Goal: Task Accomplishment & Management: Use online tool/utility

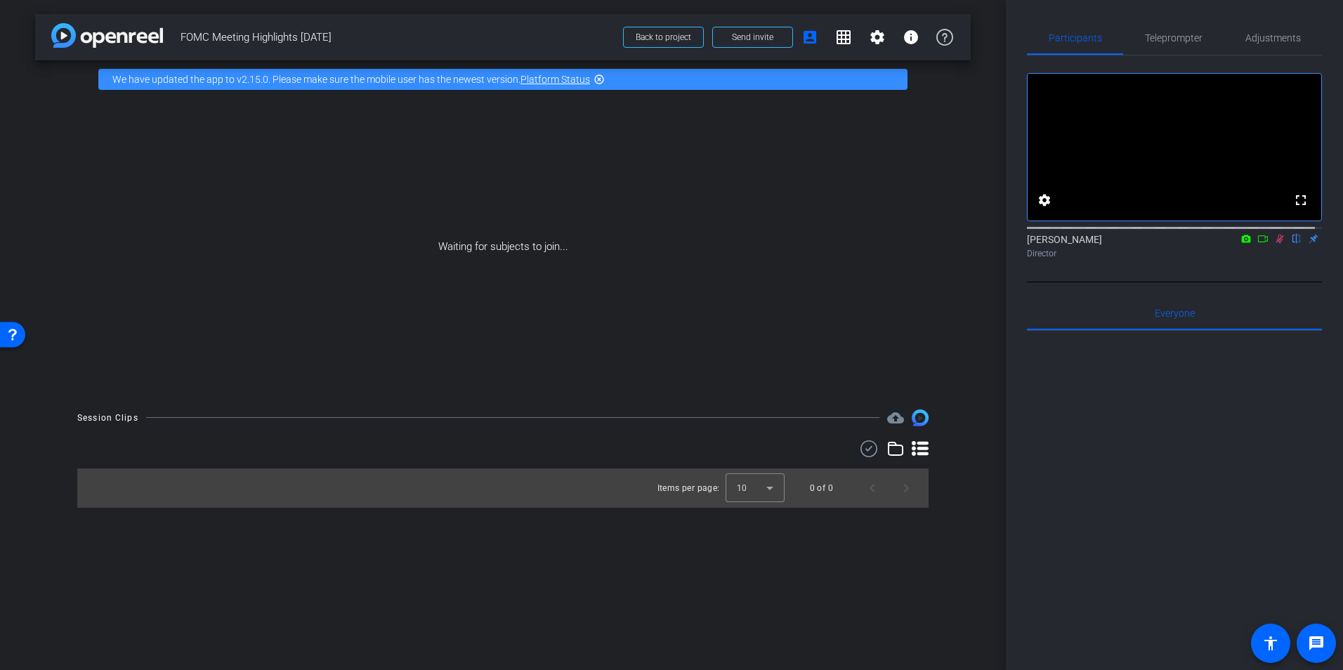
click at [598, 78] on mat-icon "highlight_off" at bounding box center [598, 79] width 11 height 11
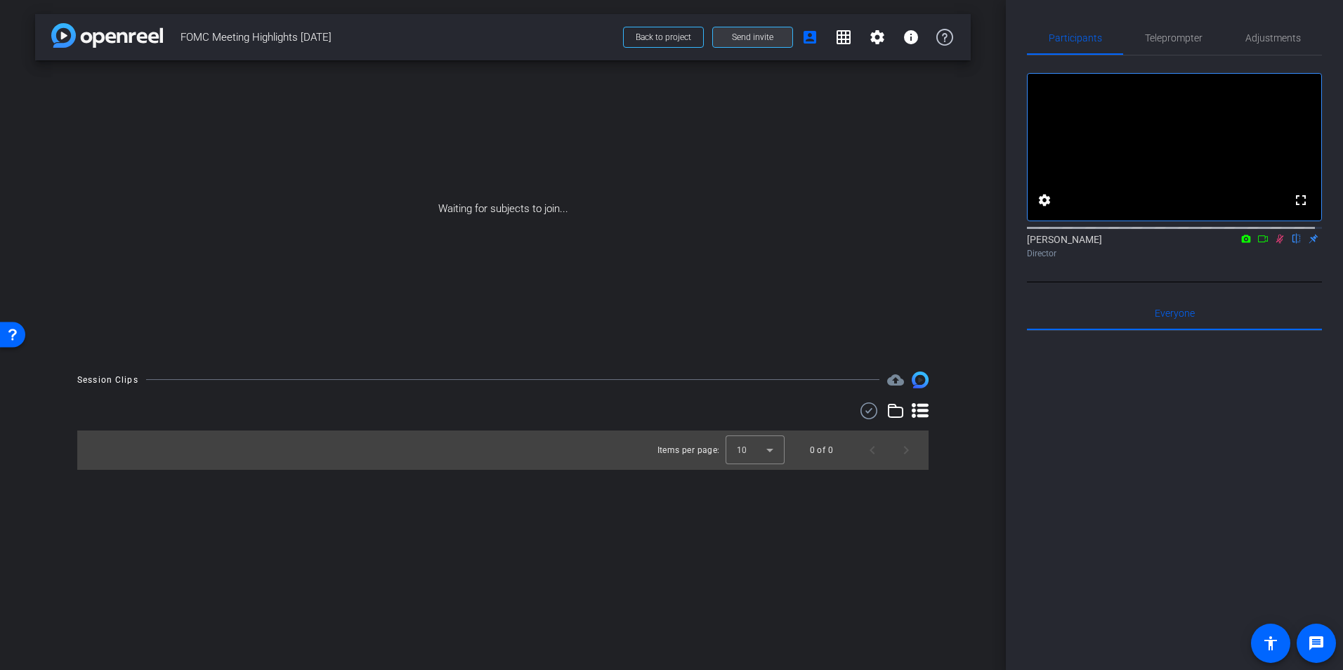
click at [760, 37] on span "Send invite" at bounding box center [752, 37] width 41 height 11
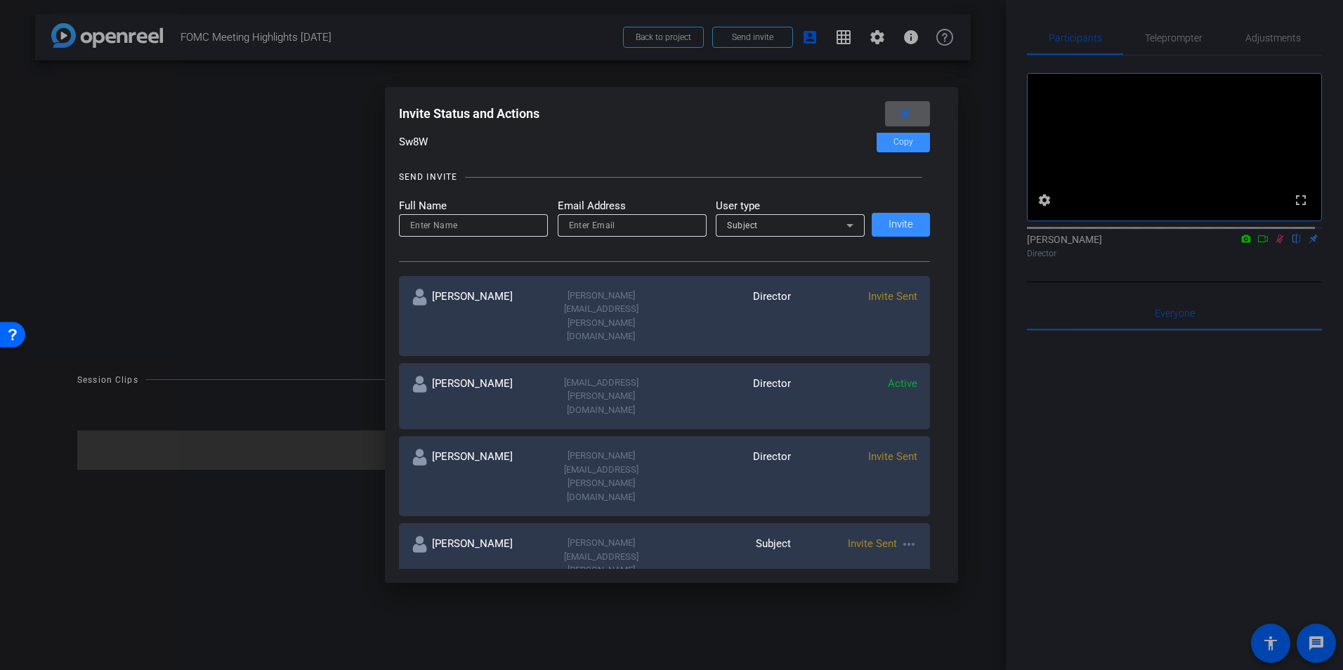
scroll to position [234, 0]
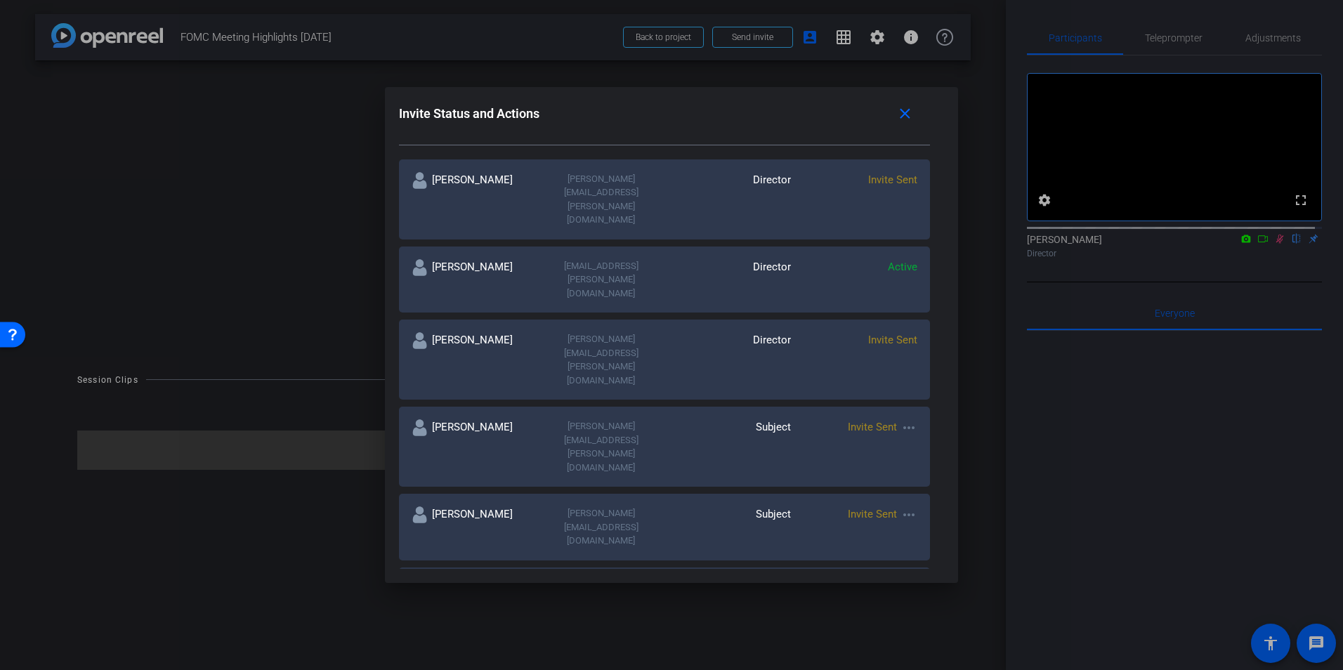
click at [904, 506] on mat-icon "more_horiz" at bounding box center [908, 514] width 17 height 17
click at [935, 426] on span "Re-Send Invite" at bounding box center [960, 426] width 105 height 17
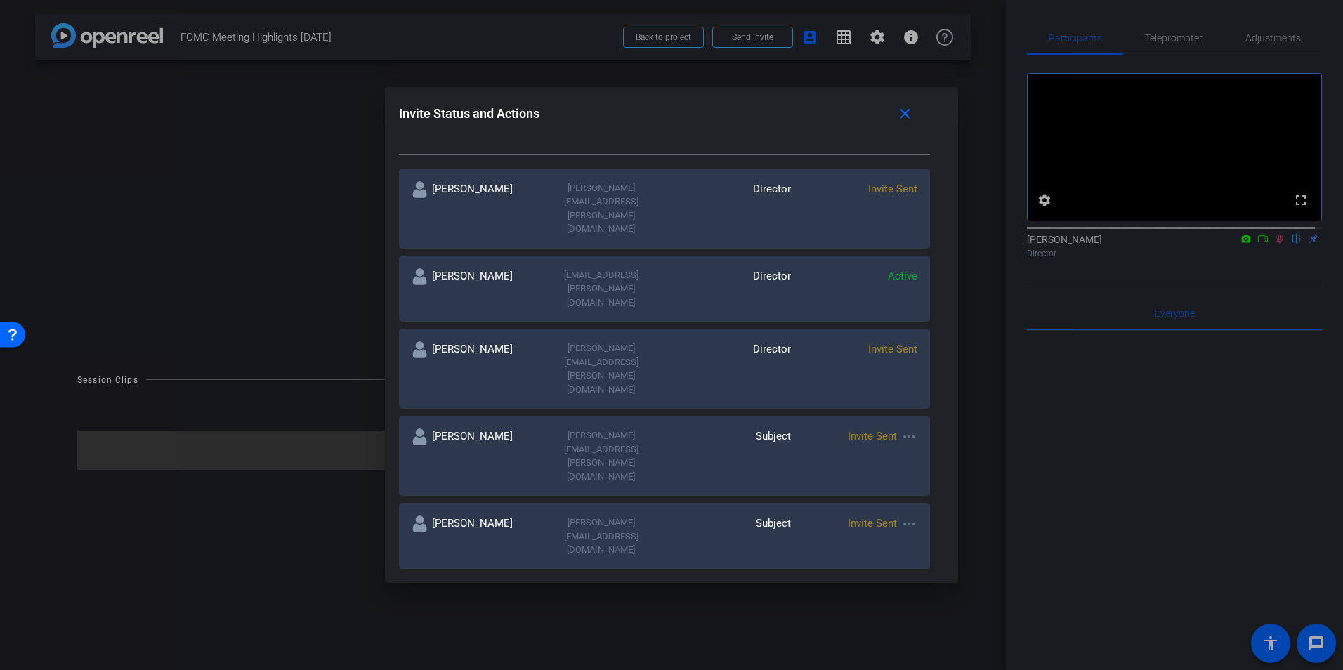
scroll to position [226, 0]
click at [502, 652] on input at bounding box center [527, 660] width 234 height 17
click at [487, 652] on input at bounding box center [527, 660] width 234 height 17
type input "[EMAIL_ADDRESS][DOMAIN_NAME]"
drag, startPoint x: 524, startPoint y: 497, endPoint x: 386, endPoint y: 497, distance: 138.3
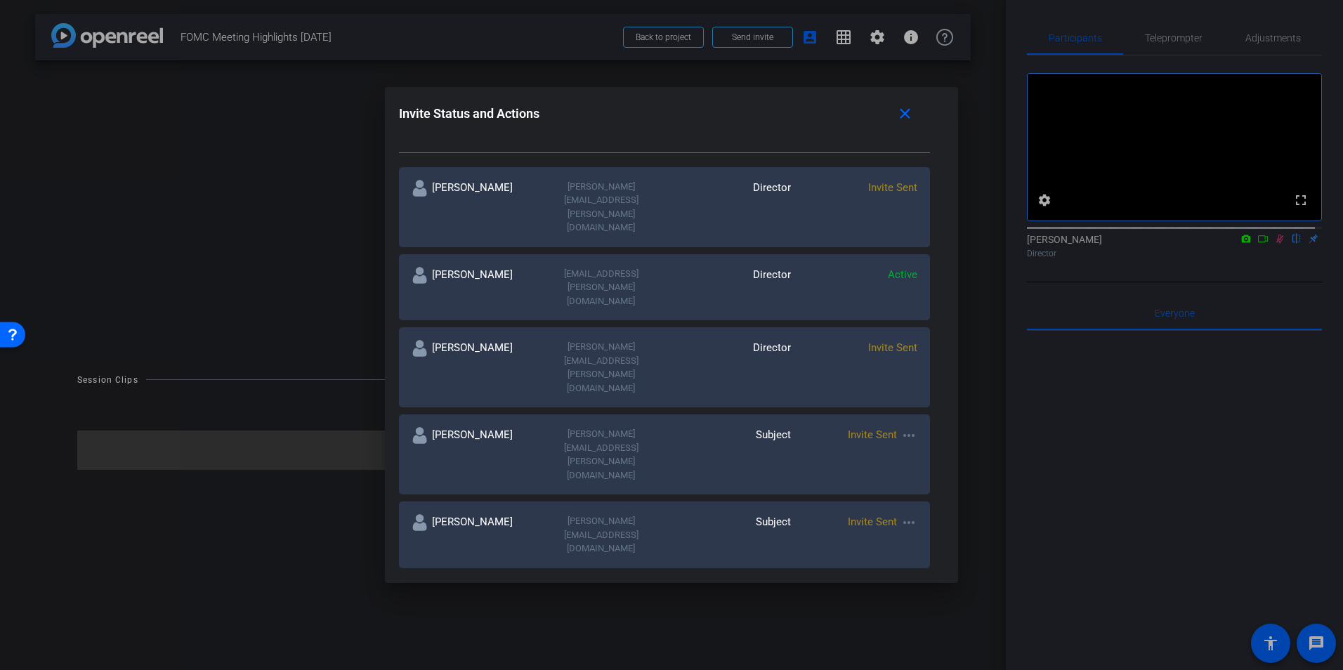
click at [386, 497] on div "Invite Status and Actions close SUBJECT ACCESS LINK [URL][DOMAIN_NAME] Copy SES…" at bounding box center [672, 334] width 574 height 495
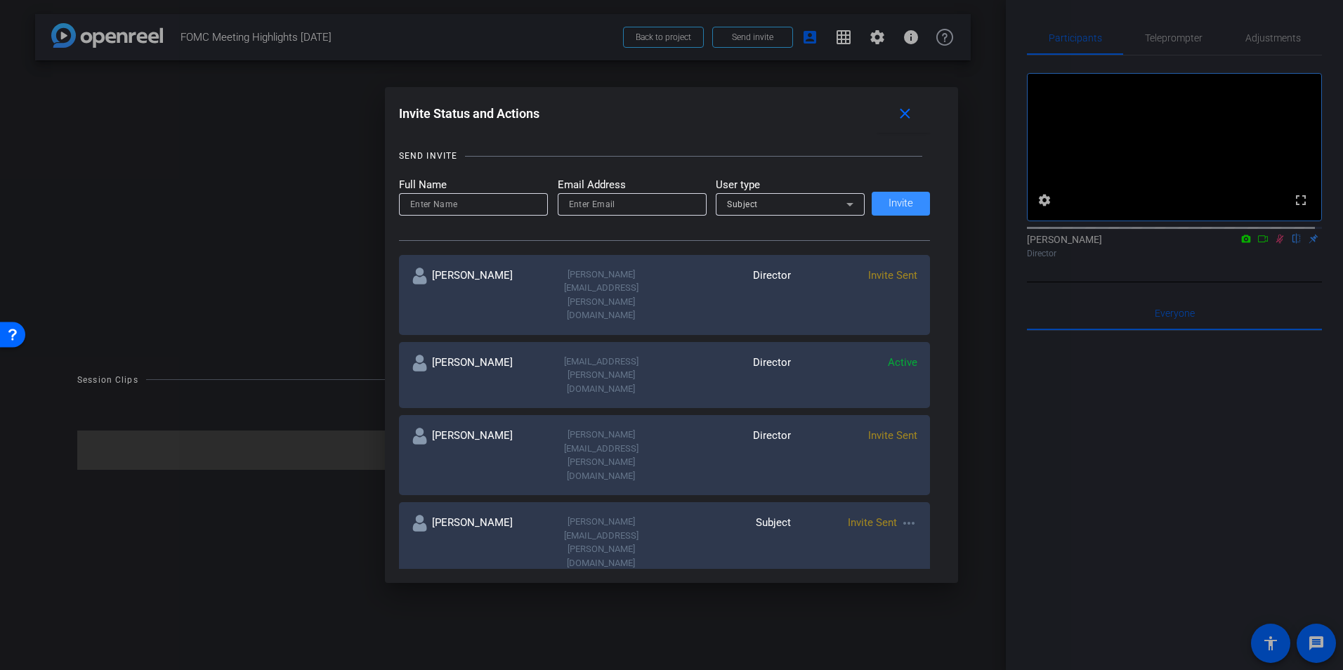
scroll to position [110, 0]
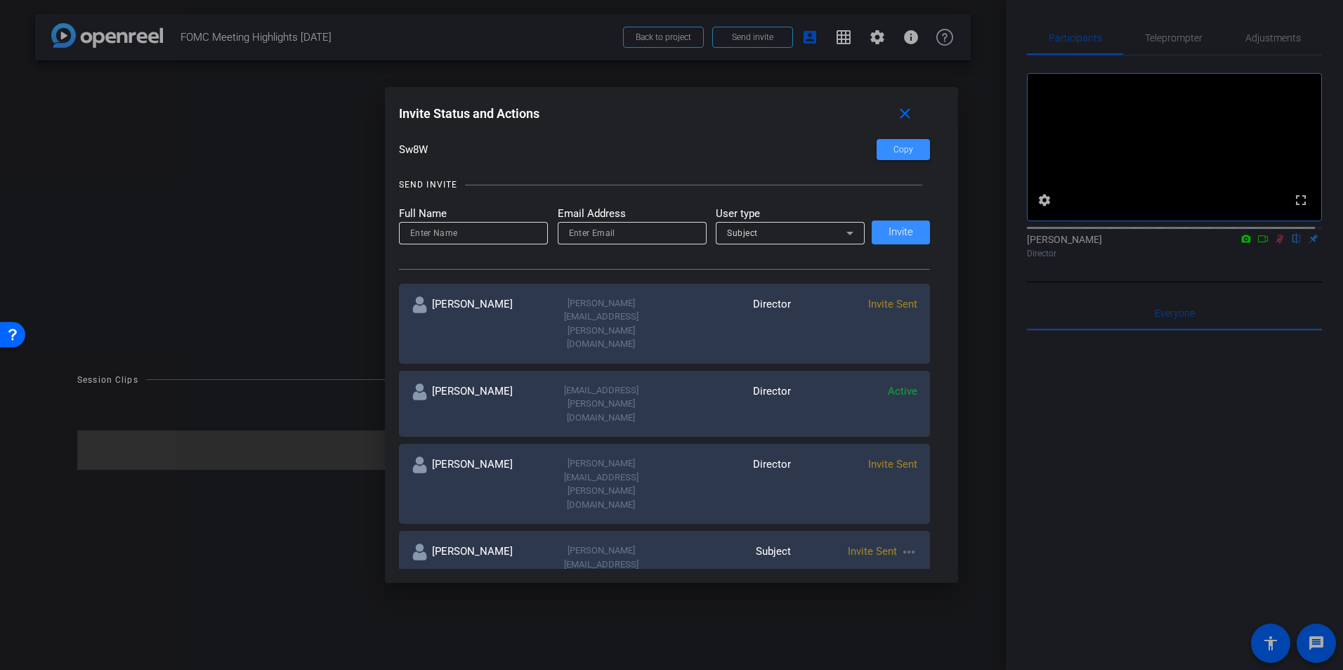
click at [441, 231] on input at bounding box center [473, 233] width 126 height 17
type input "[PERSON_NAME]"
type input "[EMAIL_ADDRESS][DOMAIN_NAME]"
click at [895, 237] on span "Invite" at bounding box center [900, 232] width 25 height 11
click at [905, 631] on mat-icon "more_horiz" at bounding box center [908, 639] width 17 height 17
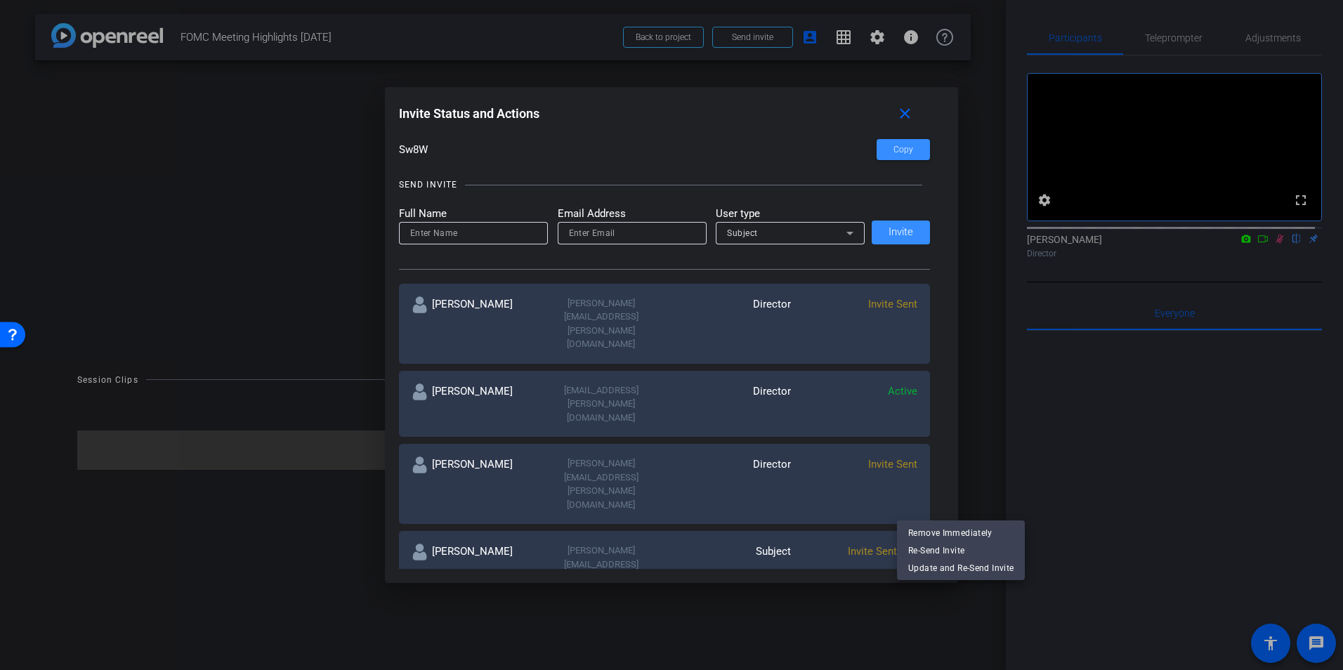
click at [945, 498] on div at bounding box center [671, 335] width 1343 height 670
click at [902, 631] on mat-icon "more_horiz" at bounding box center [908, 639] width 17 height 17
click at [921, 530] on span "Remove Immediately" at bounding box center [960, 533] width 105 height 17
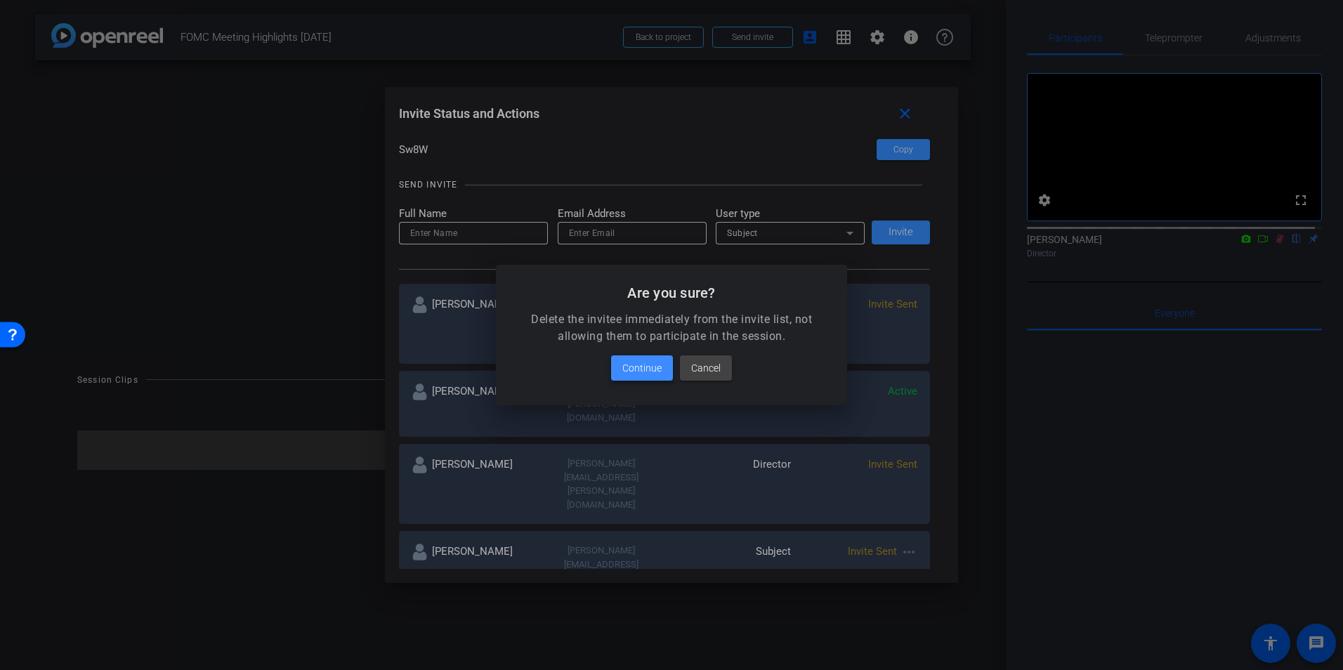
click at [652, 360] on span "Continue" at bounding box center [641, 368] width 39 height 17
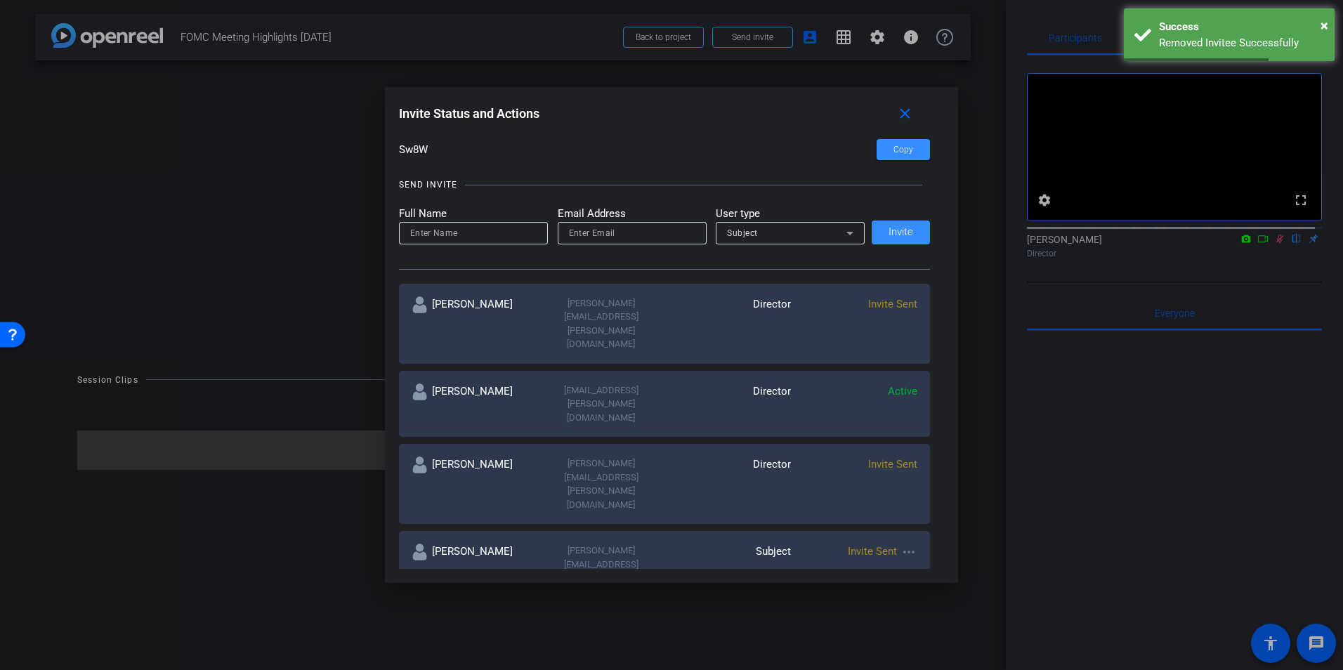
click at [909, 631] on mat-icon "more_horiz" at bounding box center [908, 639] width 17 height 17
click at [931, 533] on span "Remove Immediately" at bounding box center [960, 533] width 105 height 17
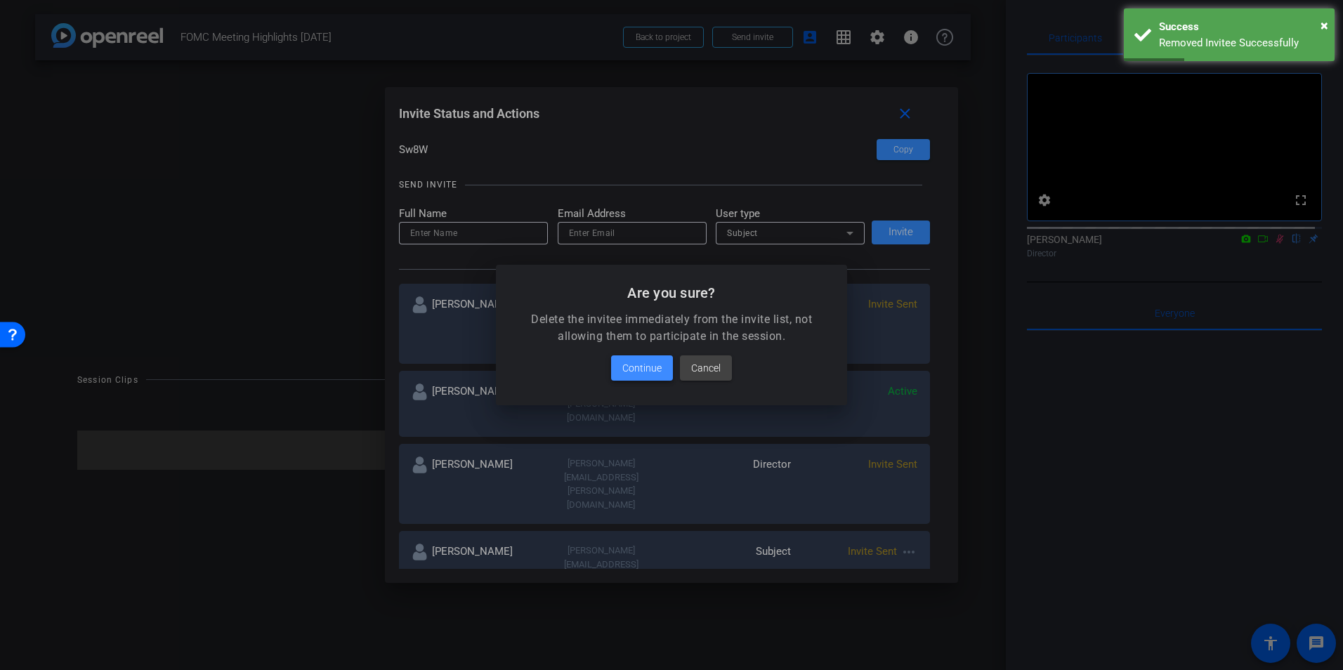
click at [638, 362] on span "Continue" at bounding box center [641, 368] width 39 height 17
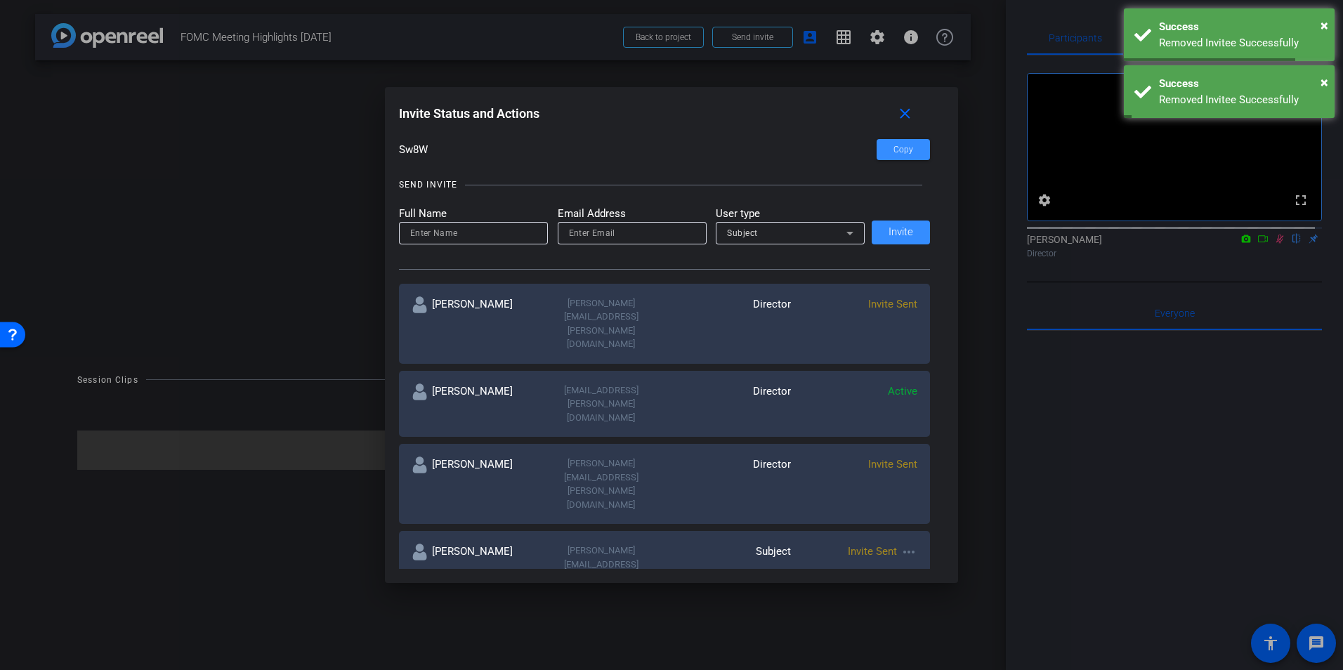
click at [904, 544] on mat-icon "more_horiz" at bounding box center [908, 552] width 17 height 17
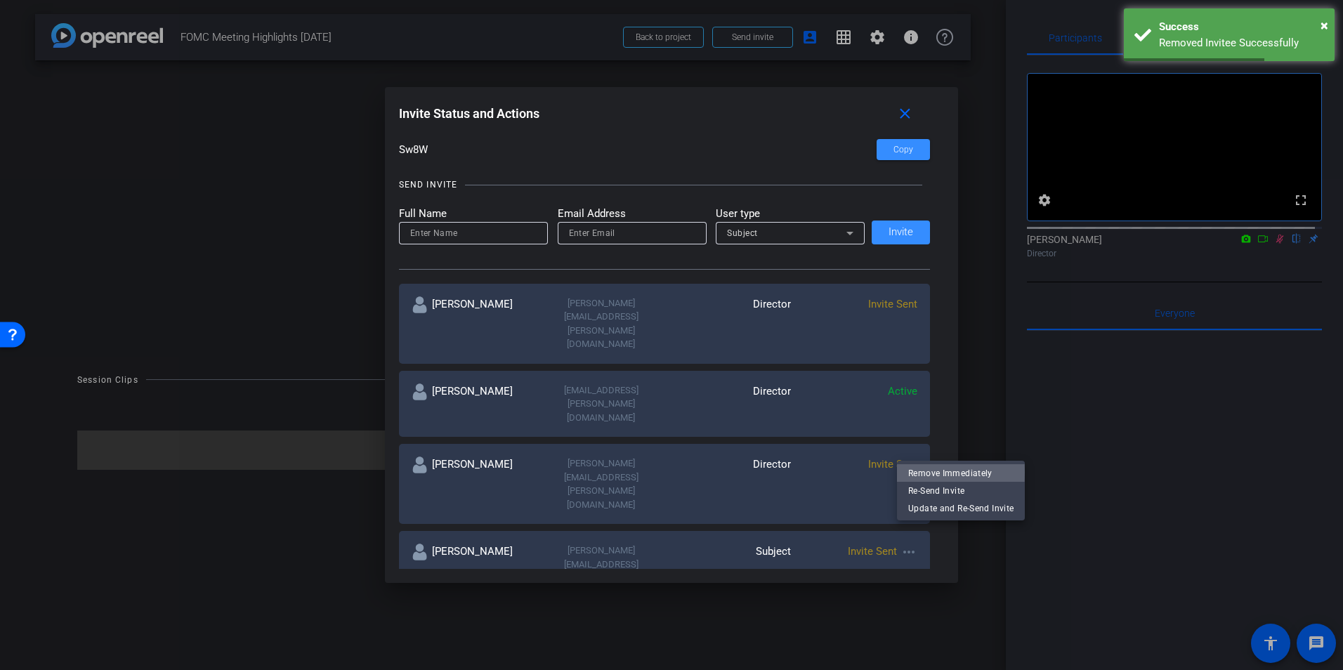
click at [921, 473] on span "Remove Immediately" at bounding box center [960, 473] width 105 height 17
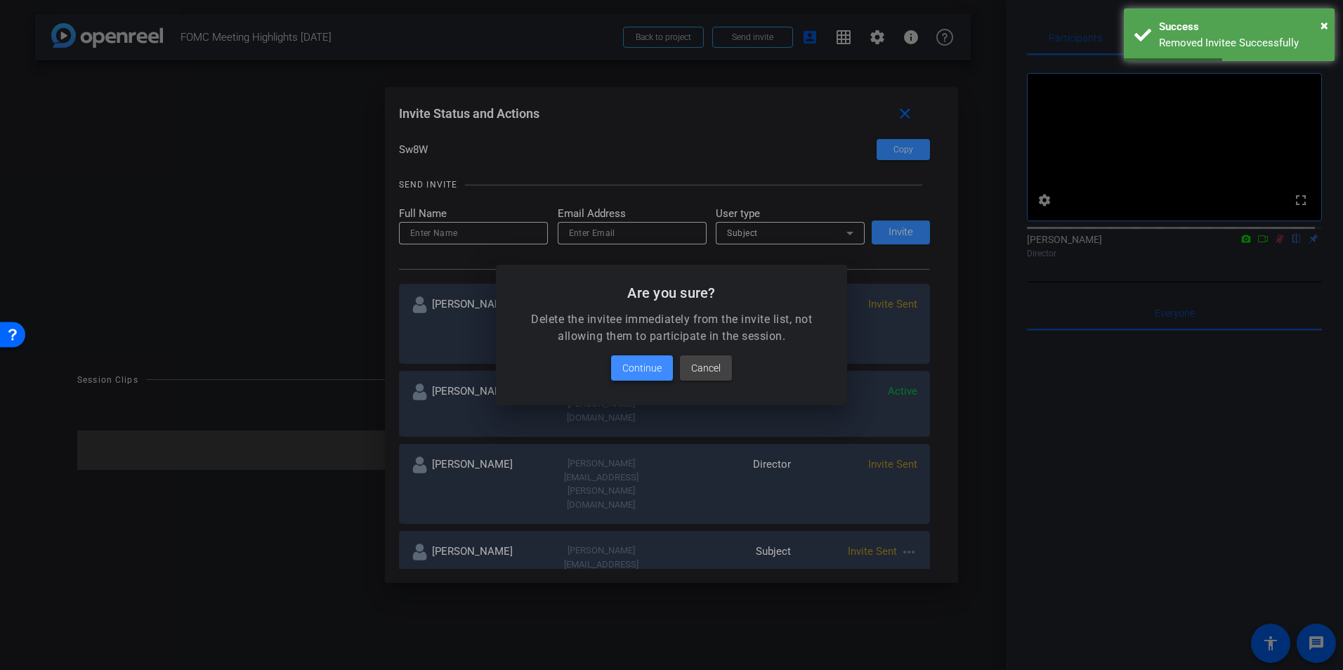
click at [660, 365] on span "Continue" at bounding box center [641, 368] width 39 height 17
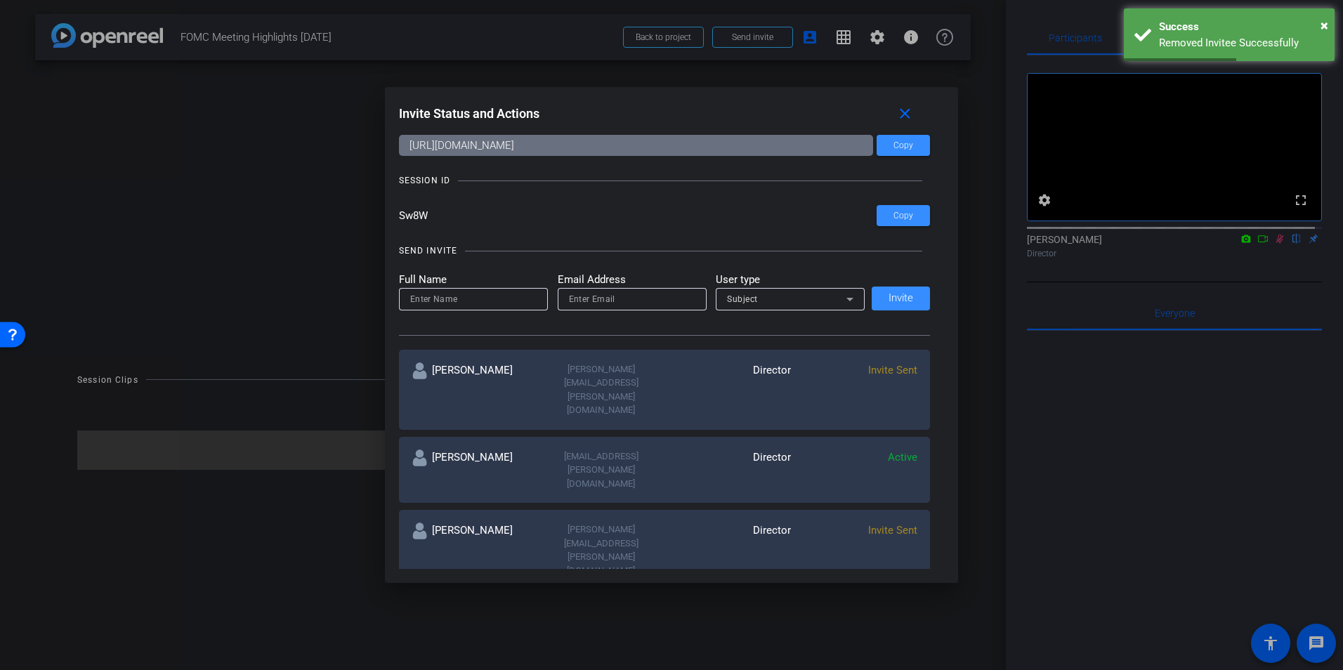
scroll to position [0, 0]
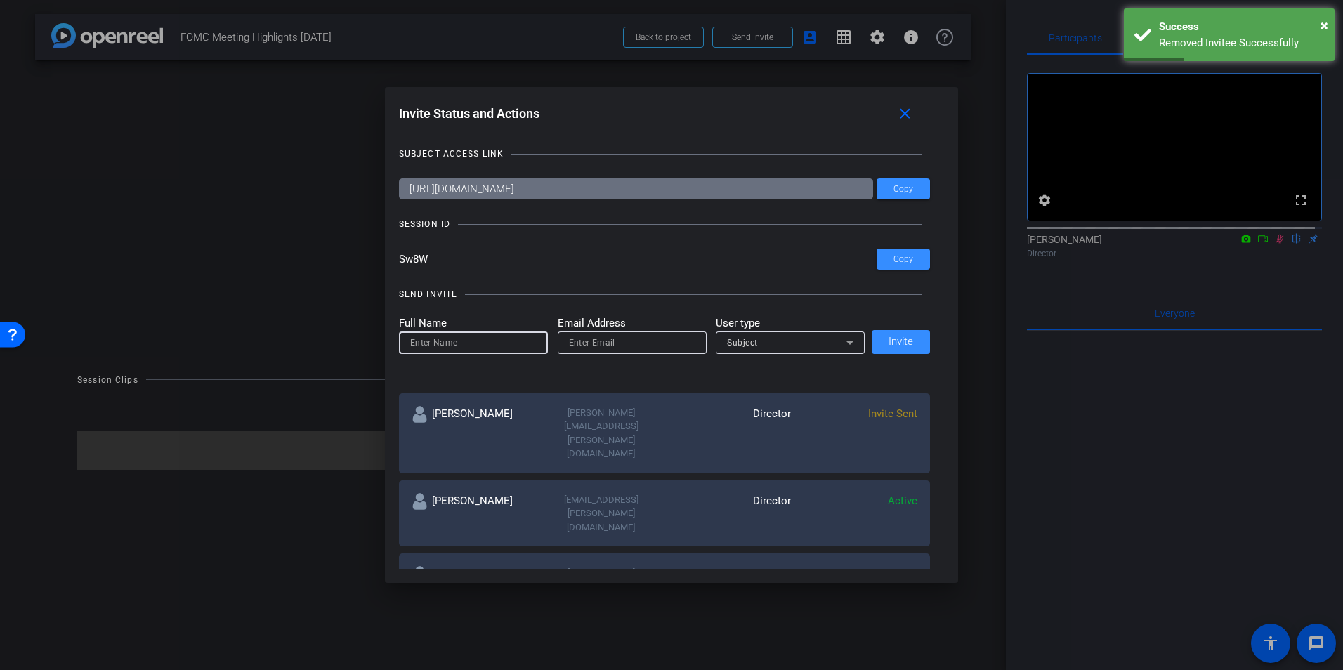
click at [459, 344] on input at bounding box center [473, 342] width 126 height 17
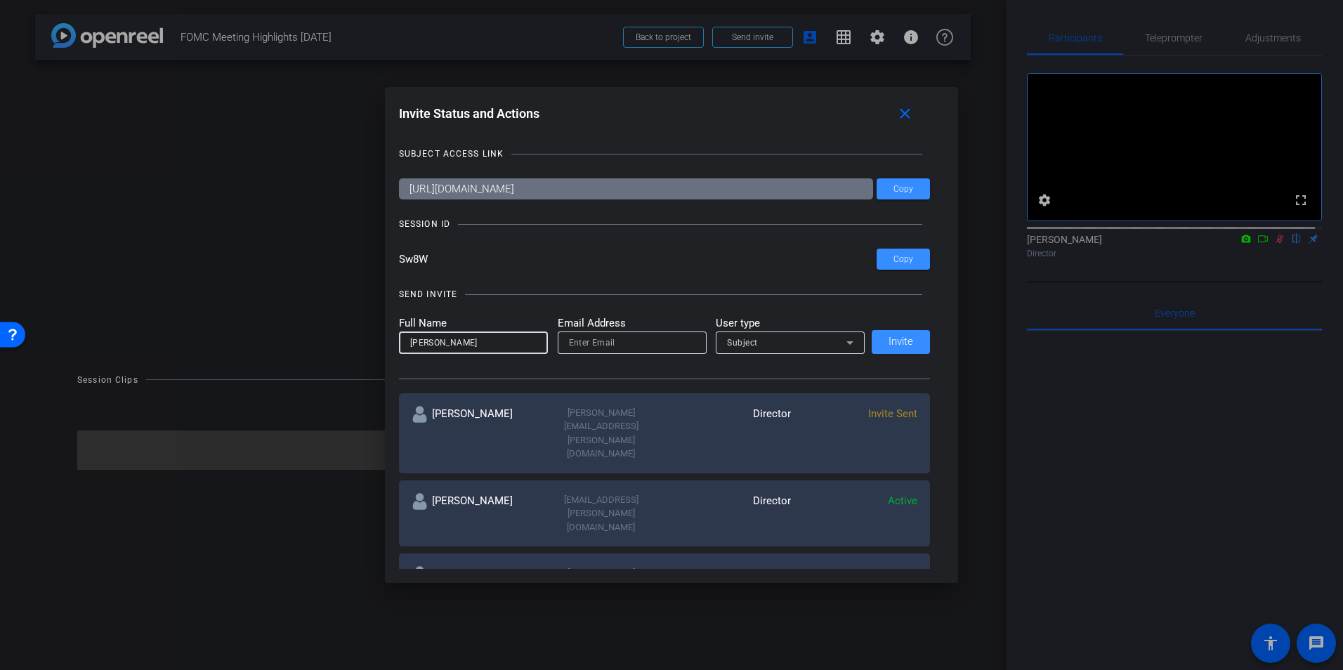
type input "[PERSON_NAME]"
click at [592, 345] on input "email" at bounding box center [632, 342] width 126 height 17
type input "[PERSON_NAME][EMAIL_ADDRESS][DOMAIN_NAME]"
click at [895, 341] on span "Invite" at bounding box center [900, 341] width 25 height 11
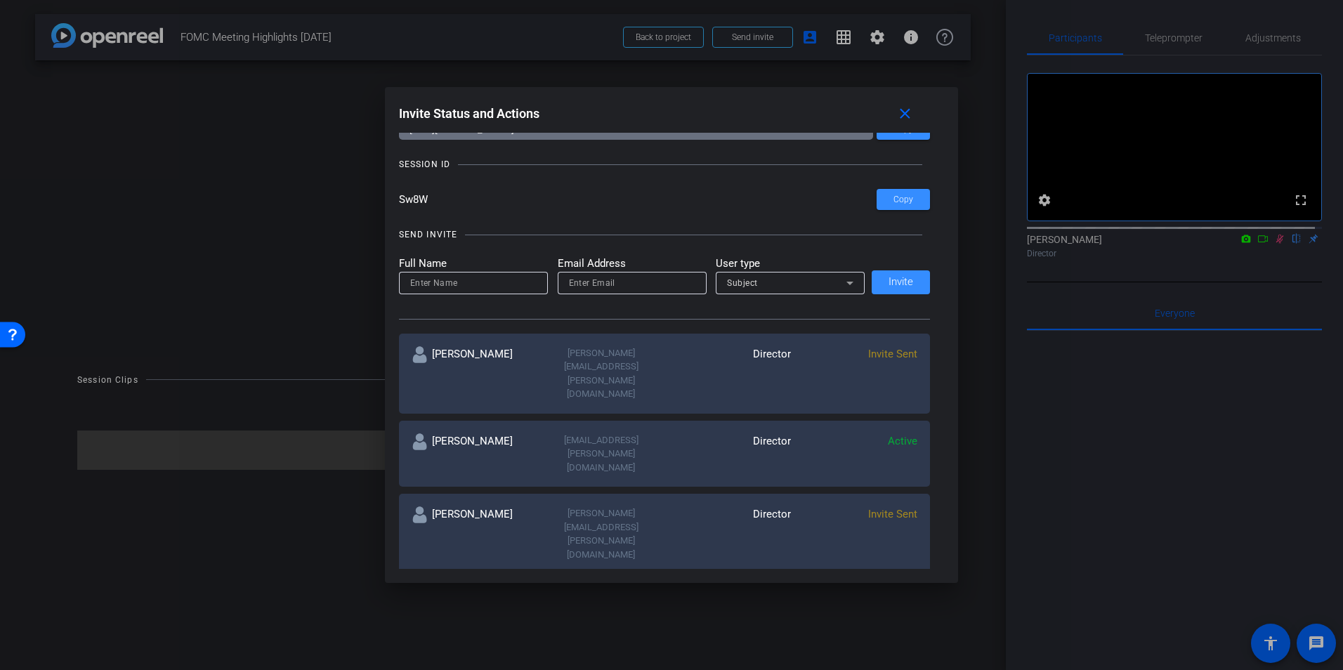
scroll to position [74, 0]
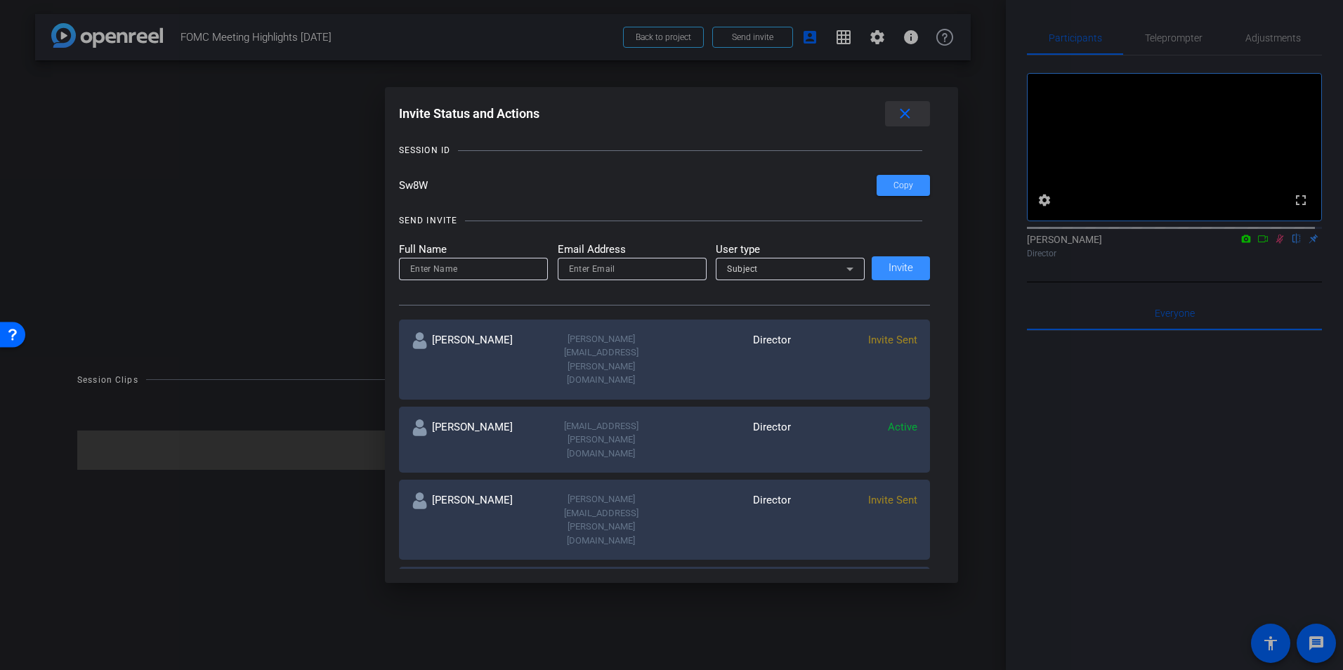
click at [906, 112] on mat-icon "close" at bounding box center [905, 114] width 18 height 18
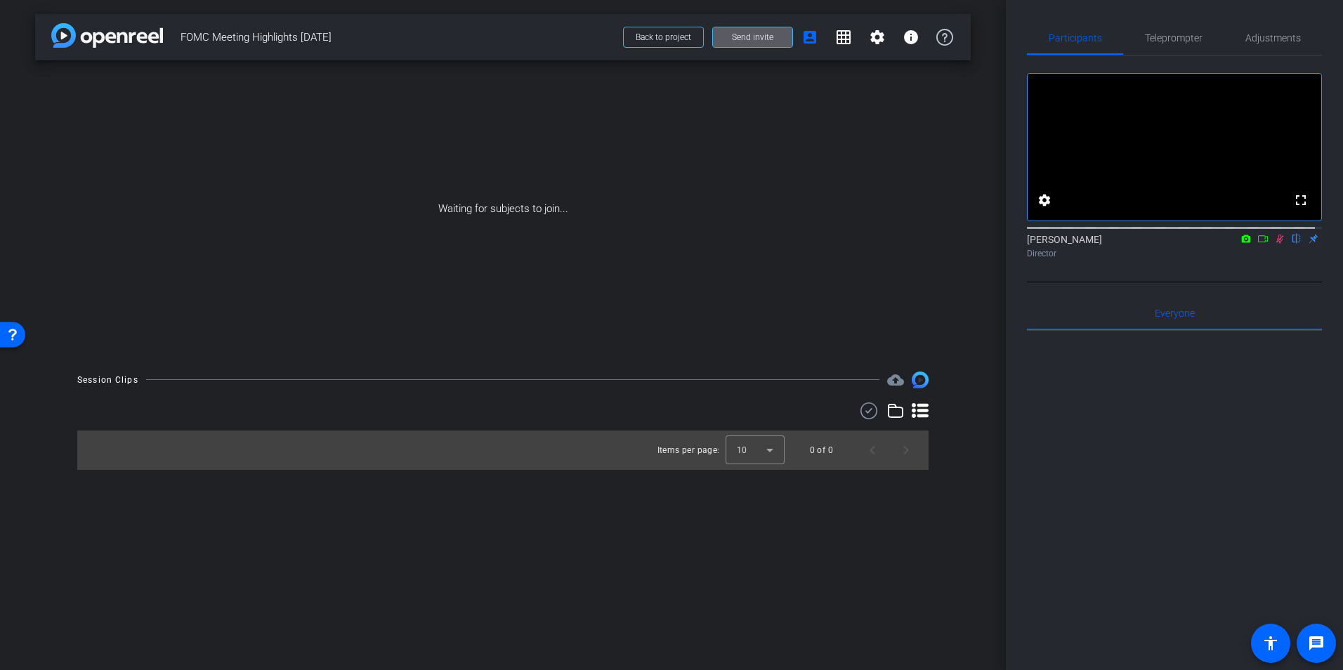
click at [1257, 244] on icon at bounding box center [1262, 239] width 11 height 10
click at [1264, 38] on span "Adjustments" at bounding box center [1272, 38] width 55 height 10
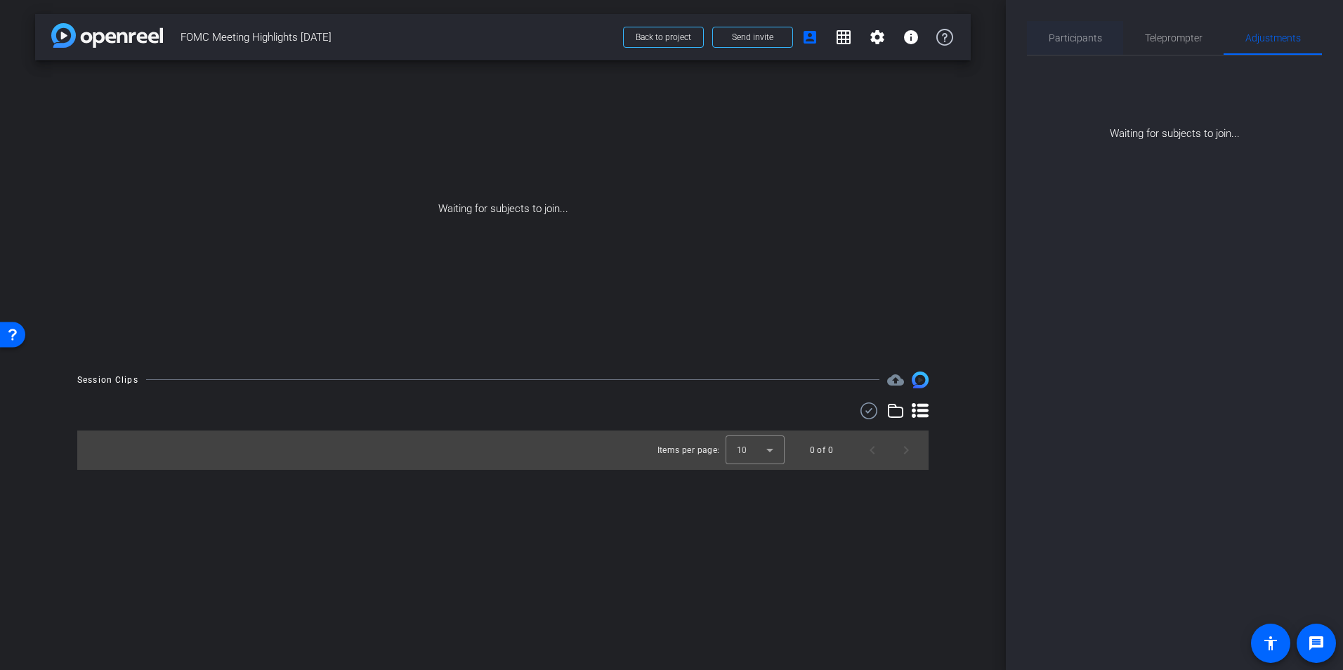
click at [1081, 42] on span "Participants" at bounding box center [1074, 38] width 53 height 10
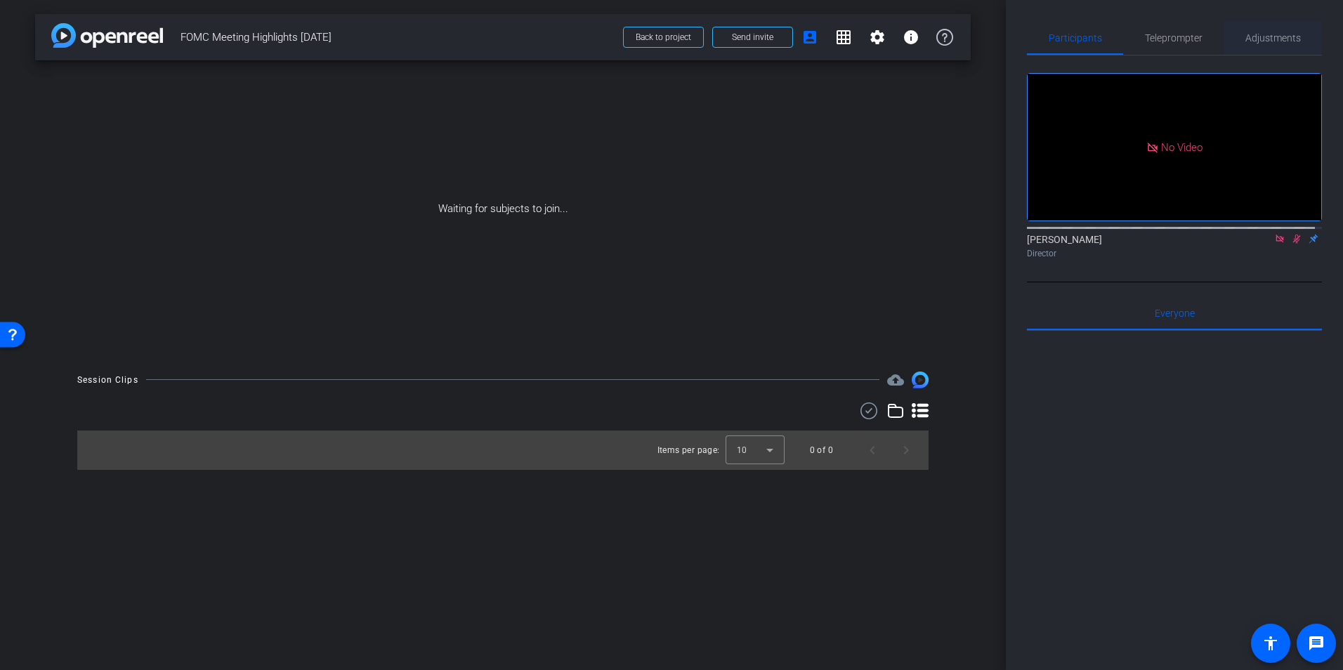
click at [1269, 36] on span "Adjustments" at bounding box center [1272, 38] width 55 height 10
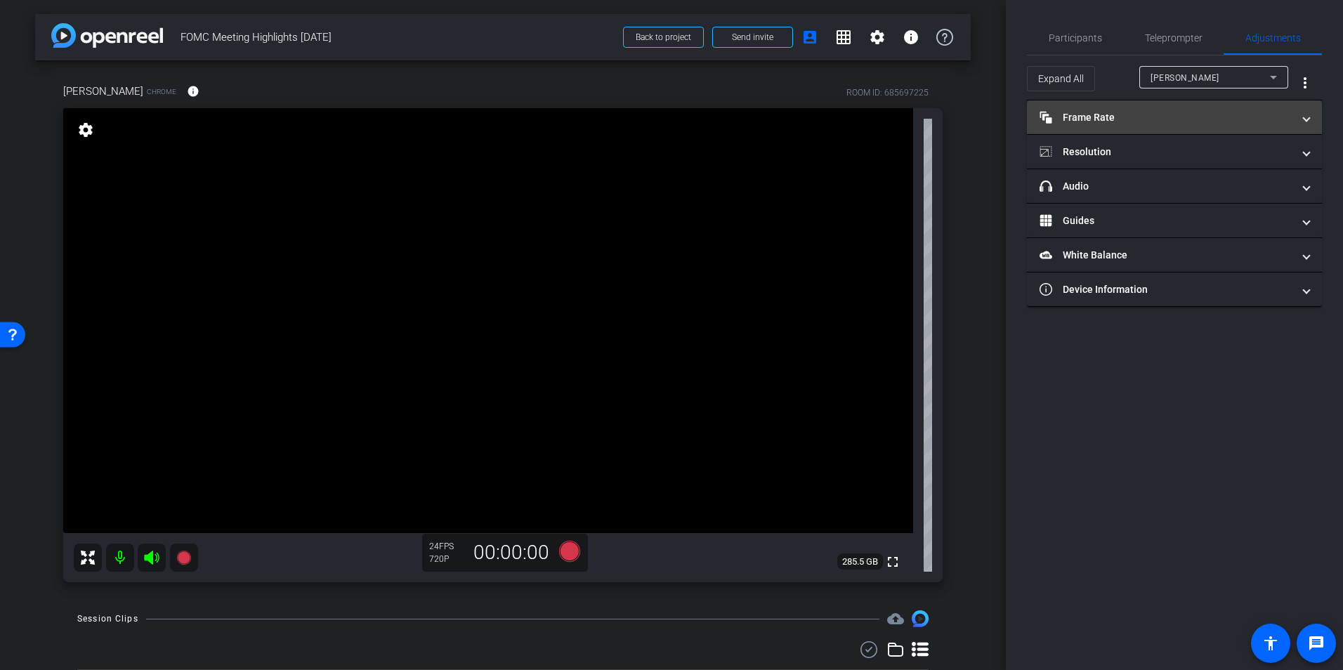
click at [1306, 120] on span at bounding box center [1306, 117] width 6 height 15
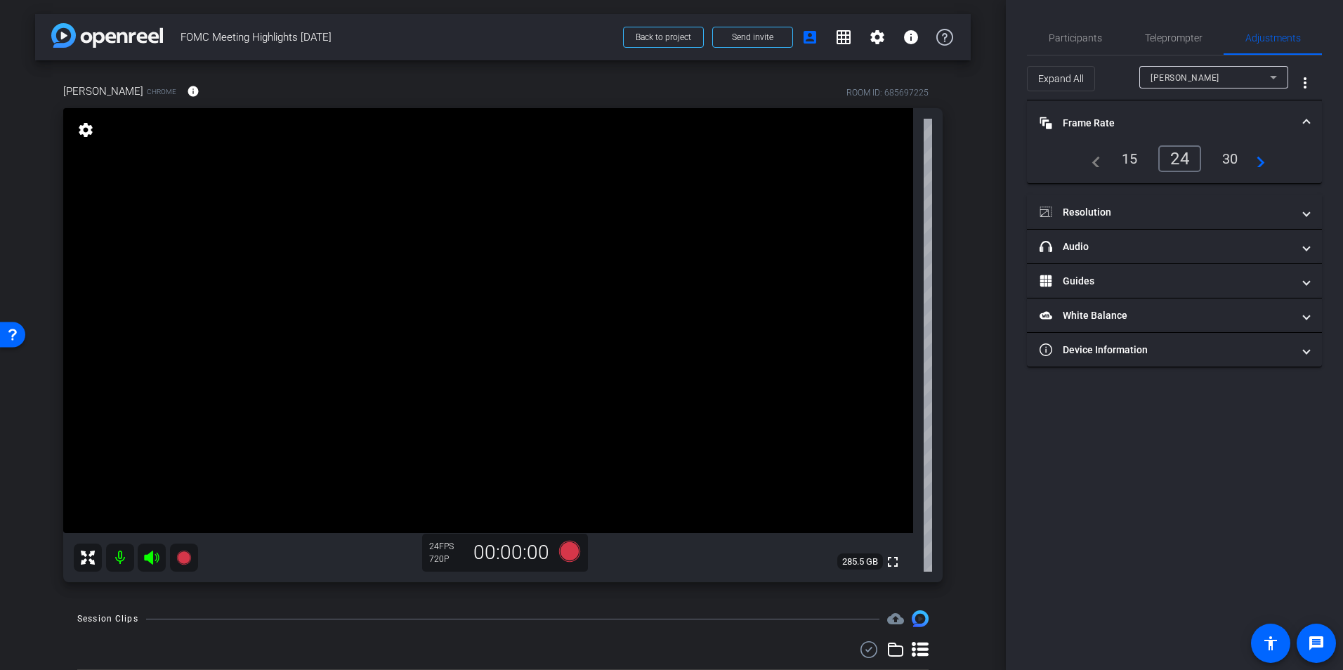
click at [1230, 157] on div "30" at bounding box center [1229, 159] width 37 height 24
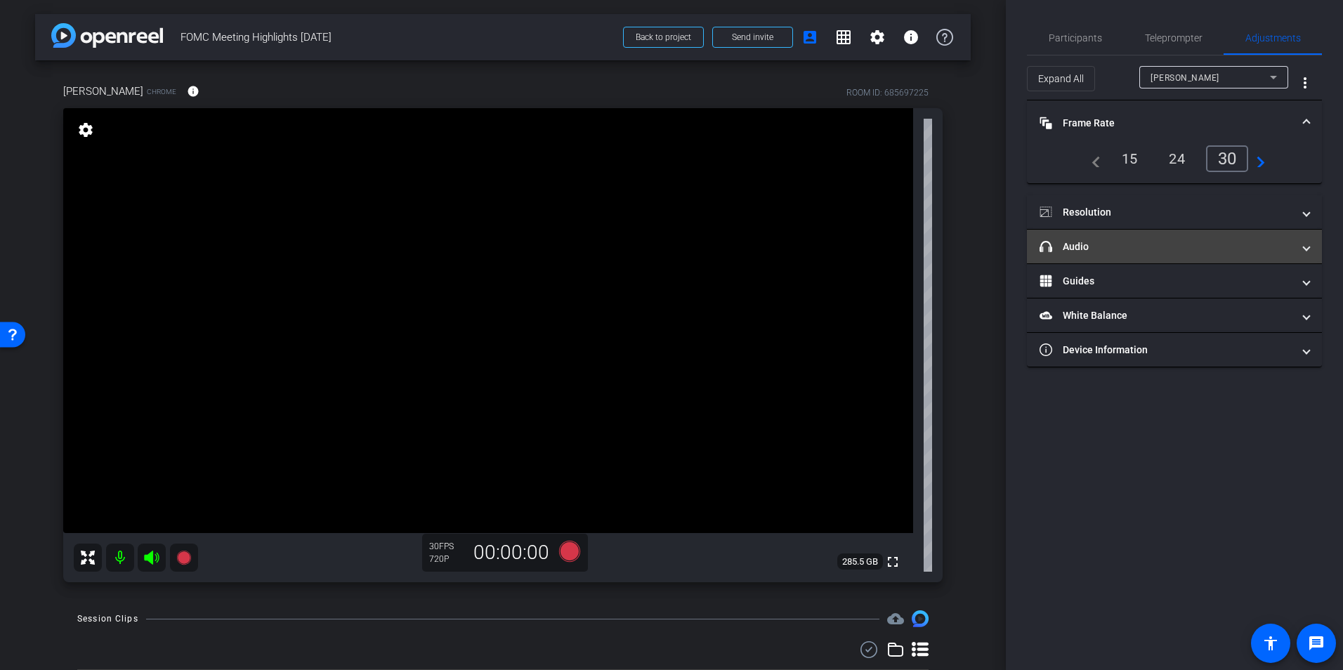
click at [1282, 250] on mat-panel-title "headphone icon Audio" at bounding box center [1165, 246] width 253 height 15
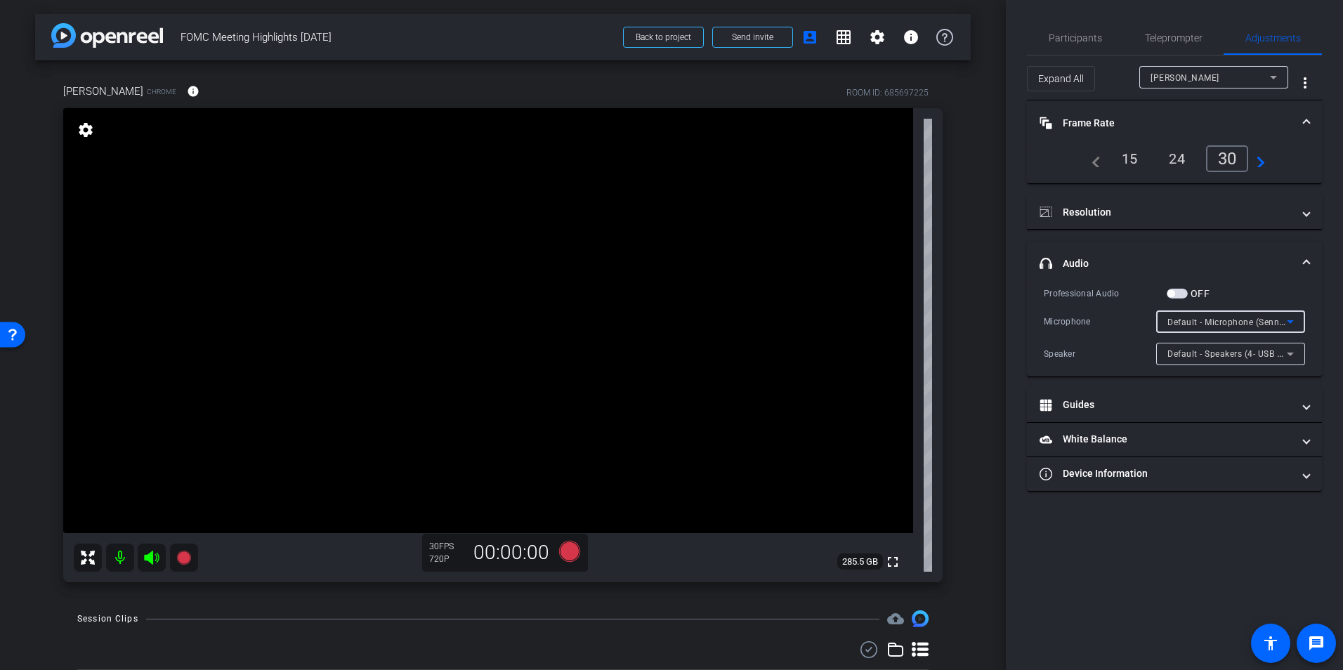
click at [1255, 317] on span "Default - Microphone (Sennheiser XS LAV USB-C) (1377:10fe)" at bounding box center [1291, 321] width 249 height 11
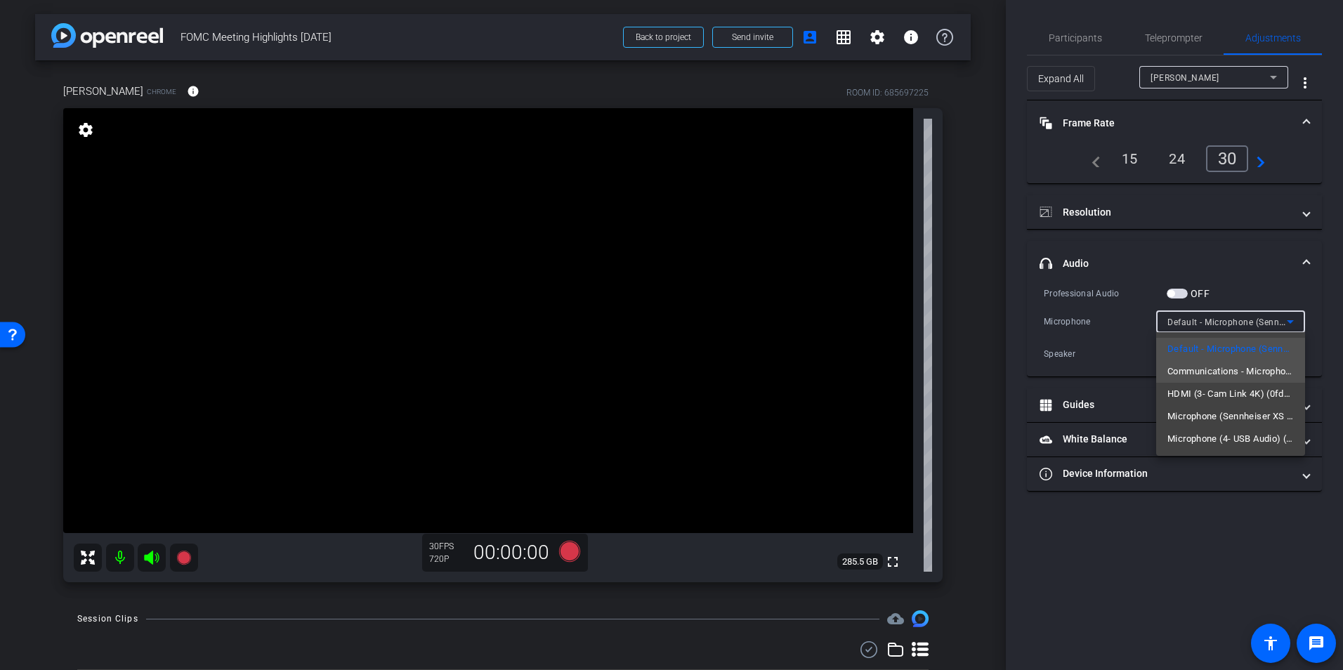
click at [1255, 369] on span "Communications - Microphone (Sennheiser XS LAV USB-C) (1377:10fe)" at bounding box center [1230, 371] width 126 height 17
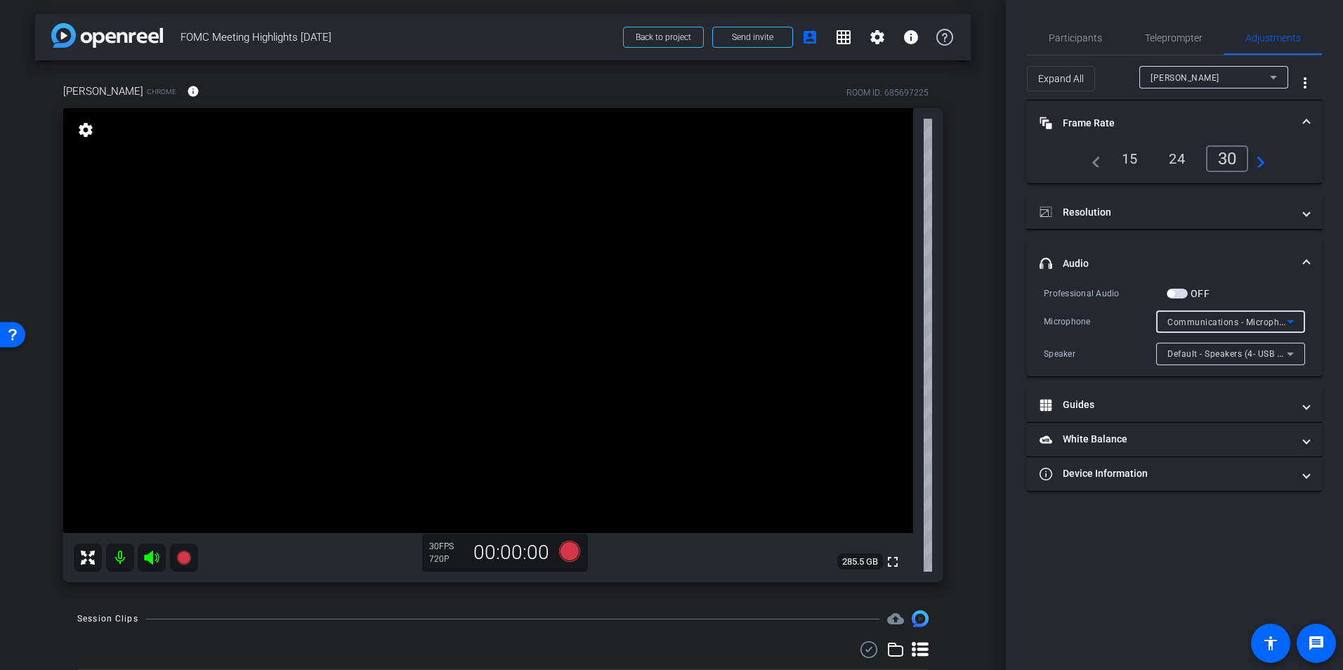
click at [1283, 324] on icon at bounding box center [1290, 321] width 17 height 17
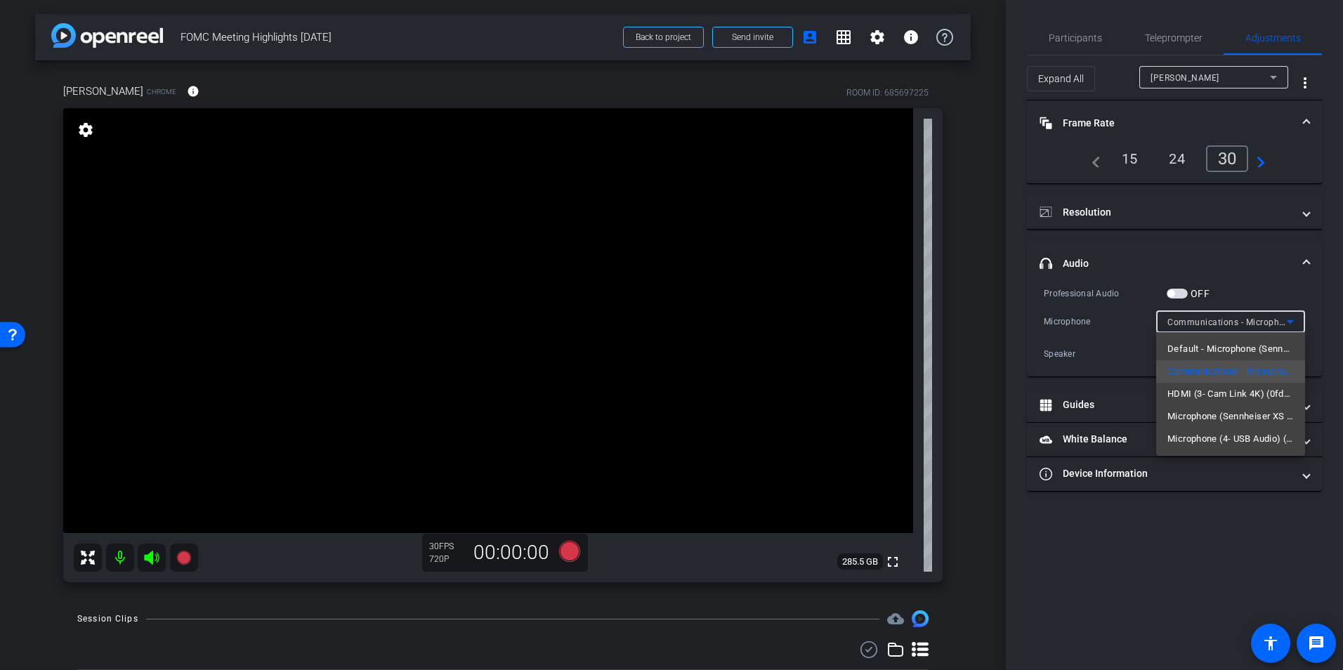
click at [1253, 341] on mat-option "Default - Microphone (Sennheiser XS LAV USB-C) (1377:10fe)" at bounding box center [1230, 349] width 149 height 22
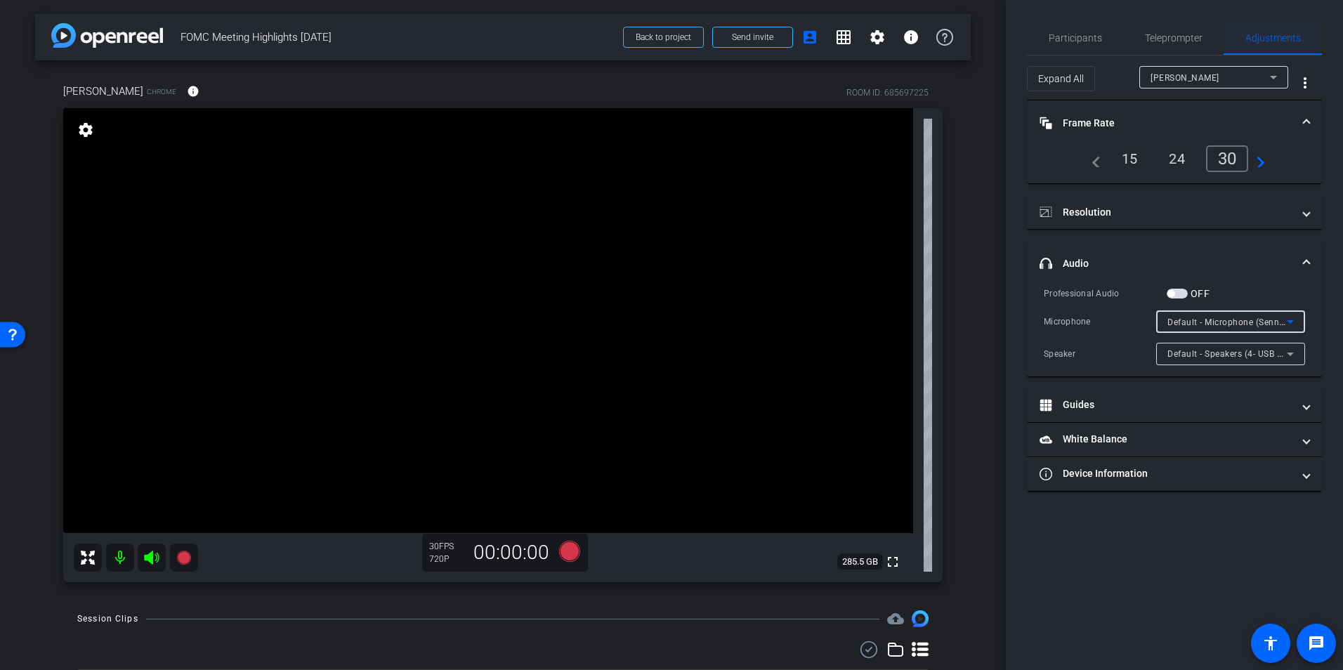
click at [1287, 46] on span "Adjustments" at bounding box center [1272, 38] width 55 height 34
click at [1305, 124] on span at bounding box center [1306, 123] width 6 height 15
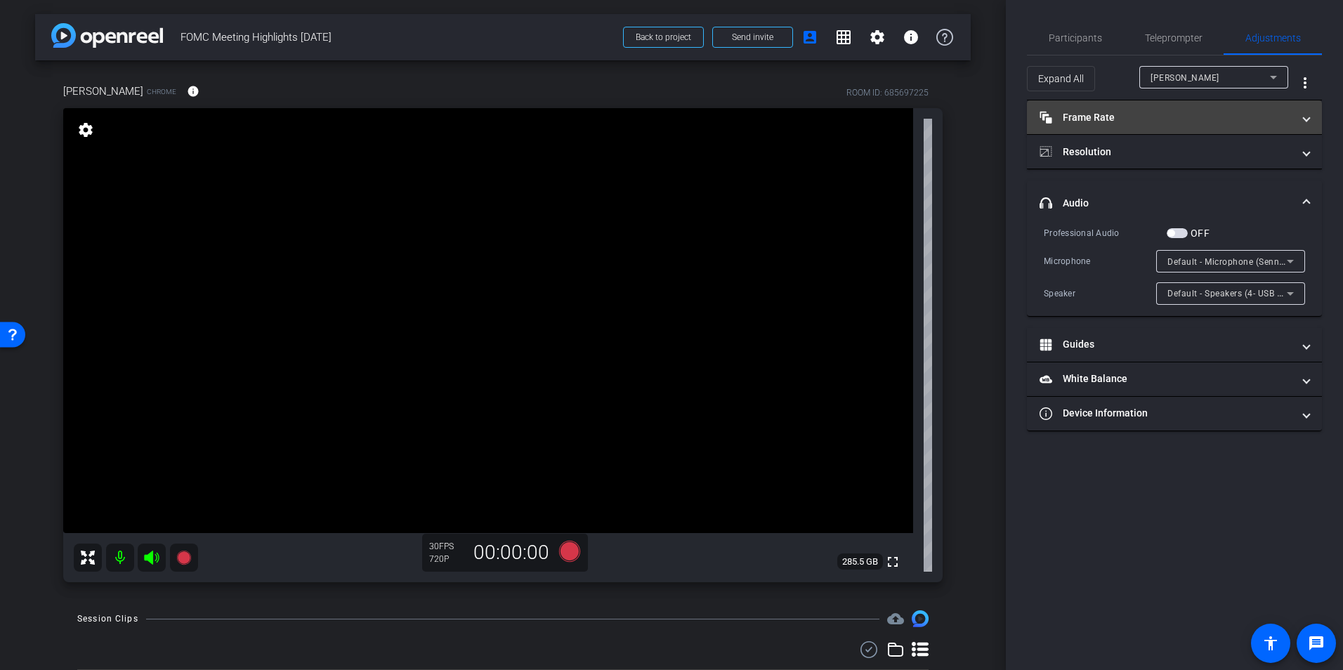
click at [1305, 124] on span at bounding box center [1306, 117] width 6 height 15
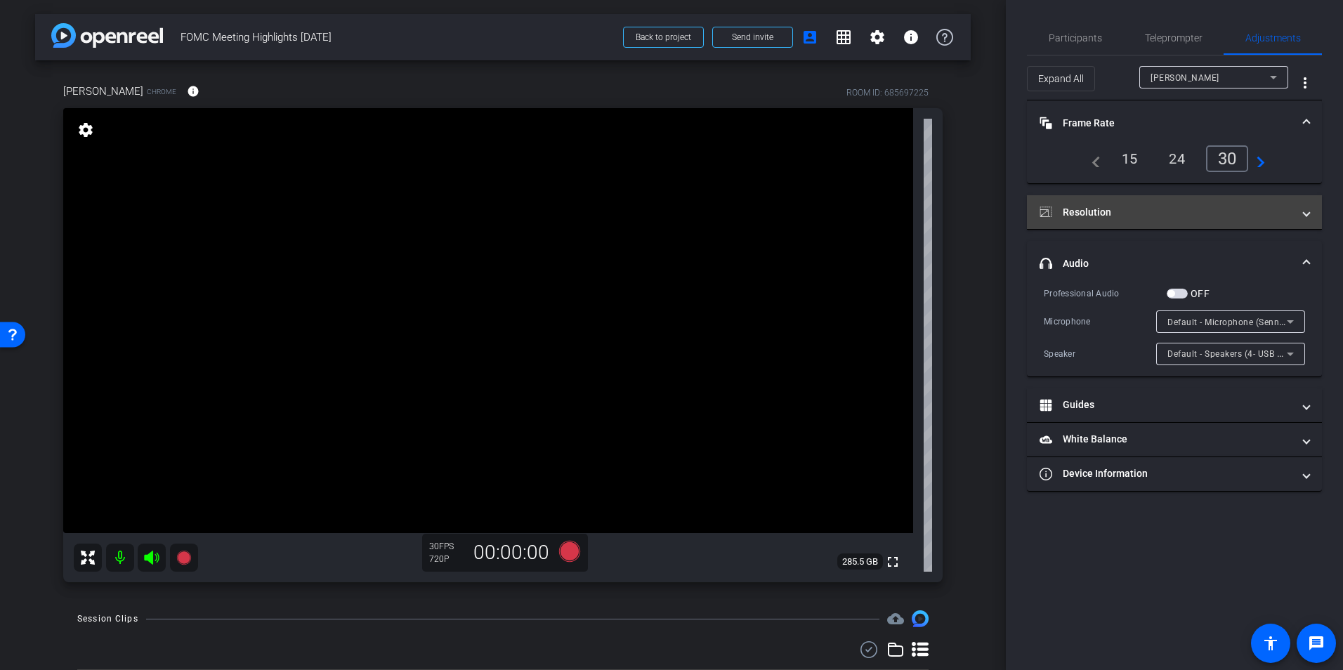
click at [1300, 213] on span "Resolution" at bounding box center [1171, 212] width 264 height 15
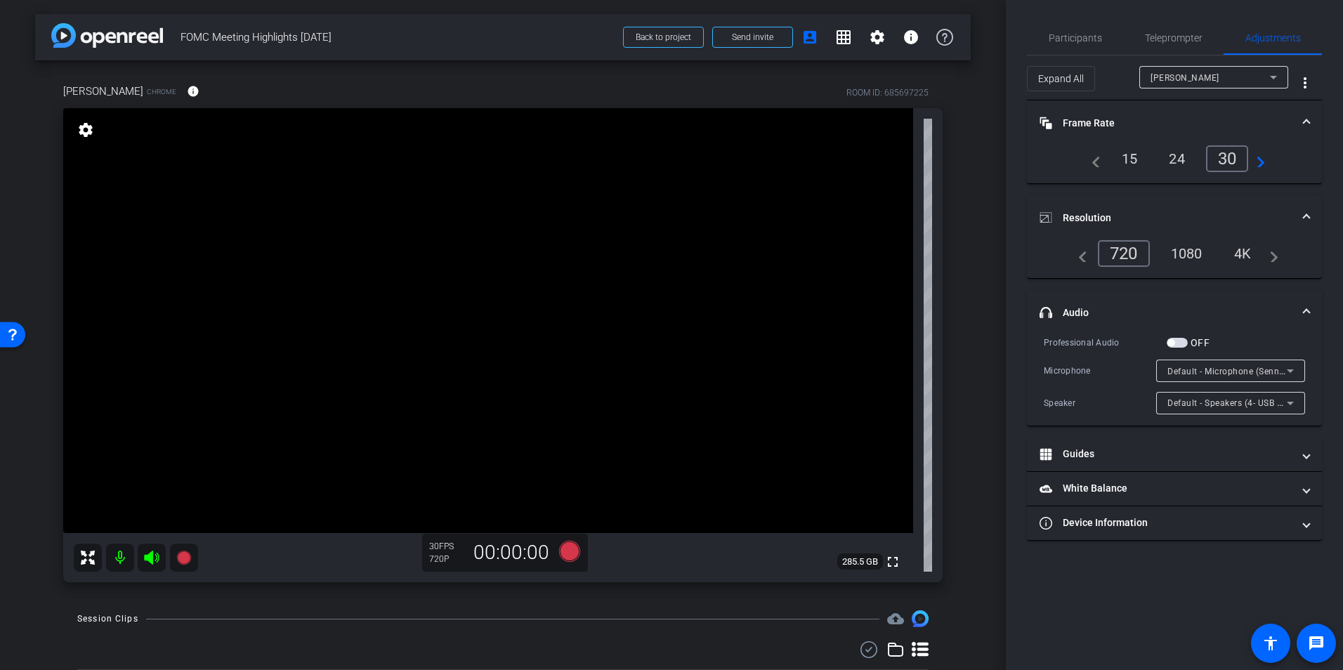
click at [1190, 252] on div "1080" at bounding box center [1186, 254] width 53 height 24
click at [1178, 343] on span "button" at bounding box center [1176, 343] width 21 height 10
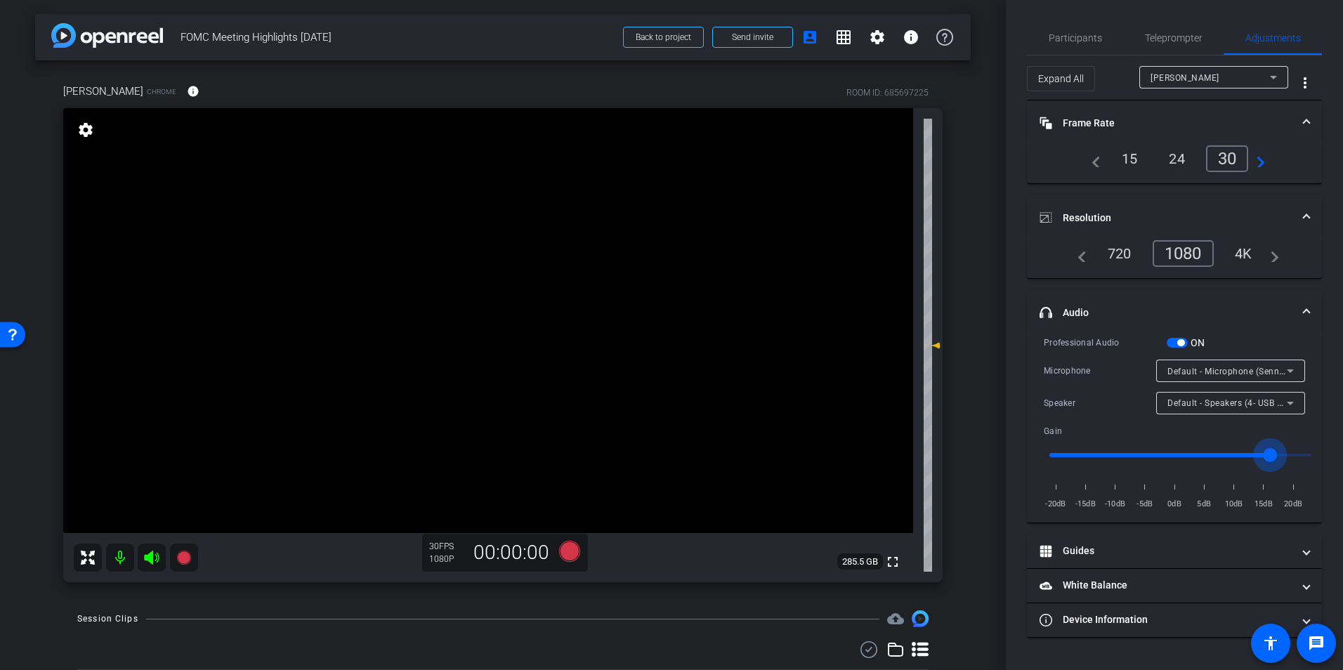
drag, startPoint x: 1180, startPoint y: 452, endPoint x: 1265, endPoint y: 459, distance: 86.0
type input "1.7"
click at [1265, 459] on input "range" at bounding box center [1179, 455] width 291 height 31
click at [560, 551] on icon at bounding box center [569, 551] width 21 height 21
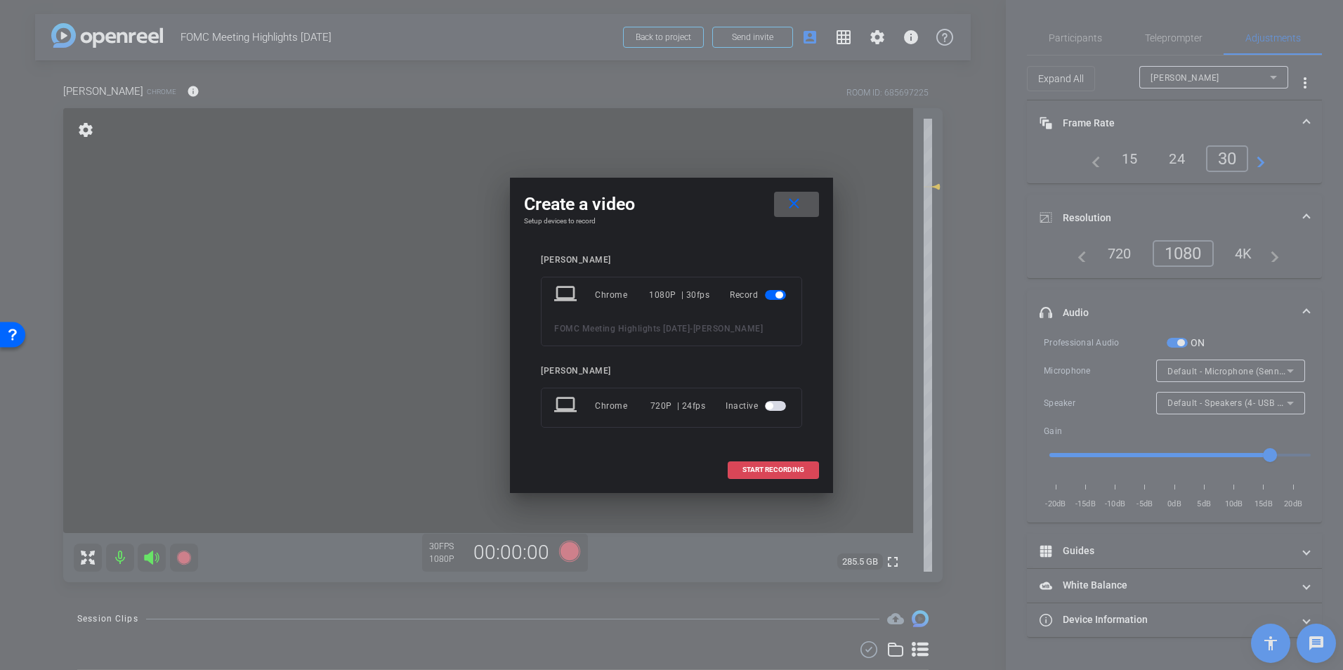
click at [782, 473] on span "START RECORDING" at bounding box center [773, 469] width 62 height 7
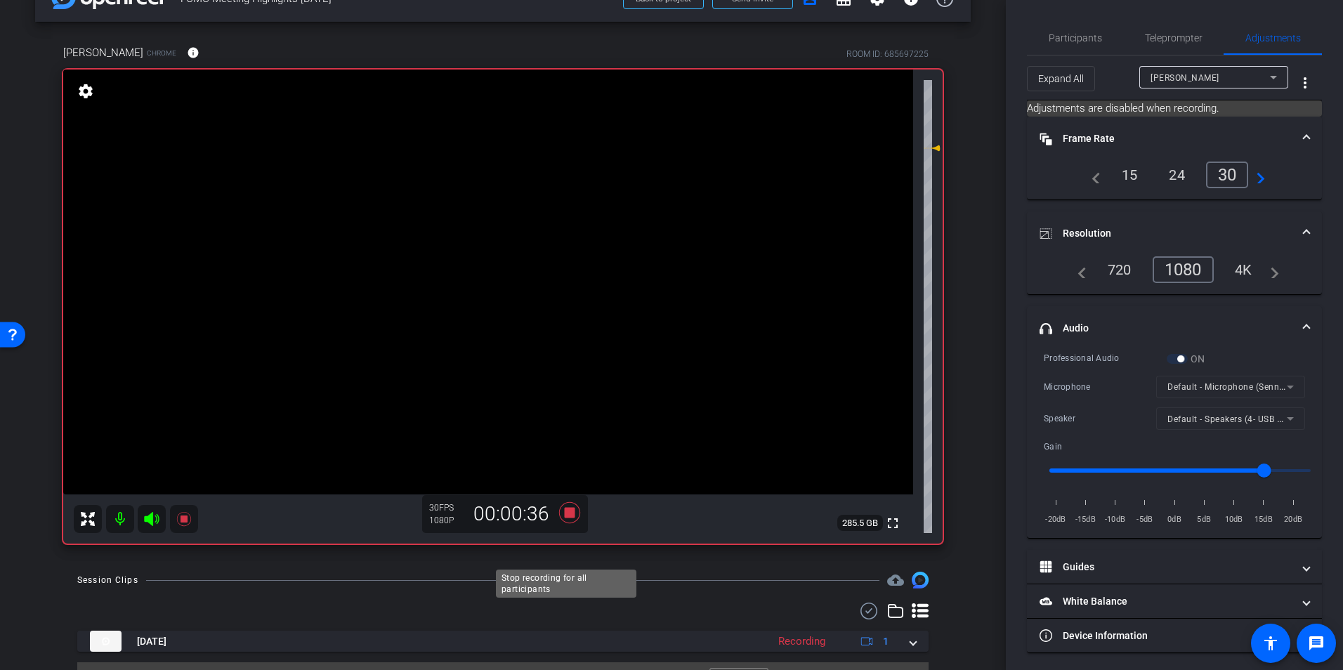
scroll to position [70, 0]
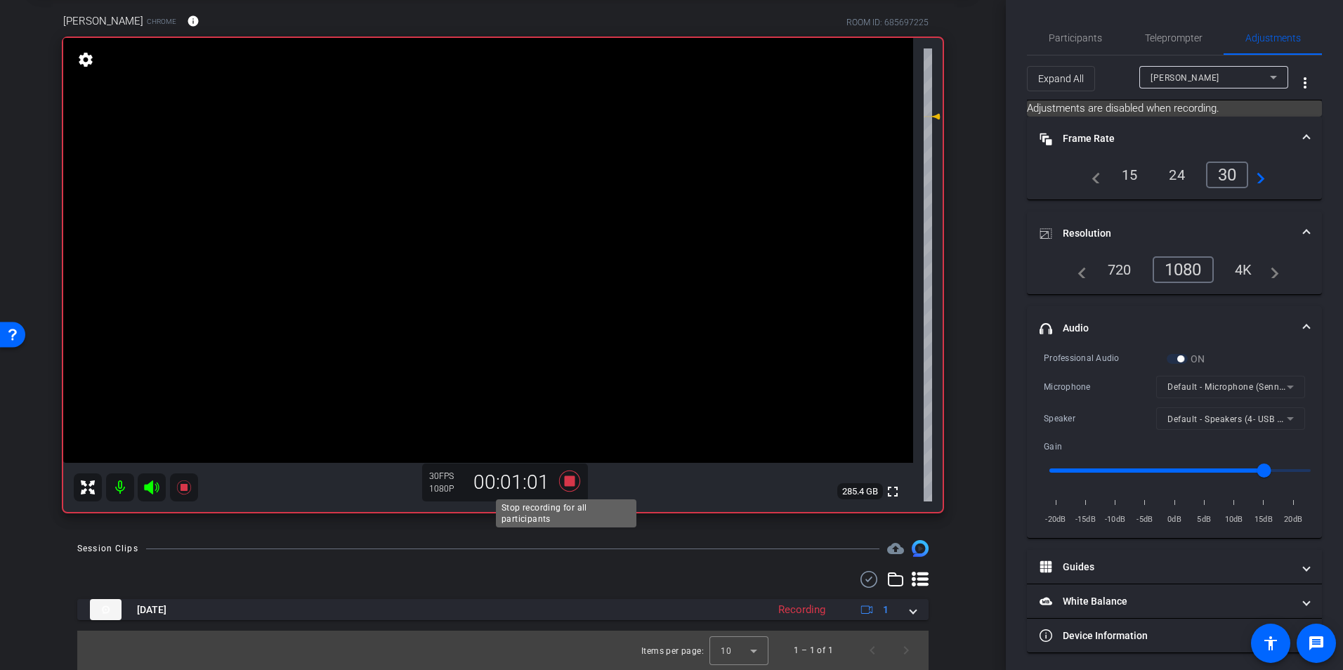
click at [566, 481] on icon at bounding box center [569, 481] width 21 height 21
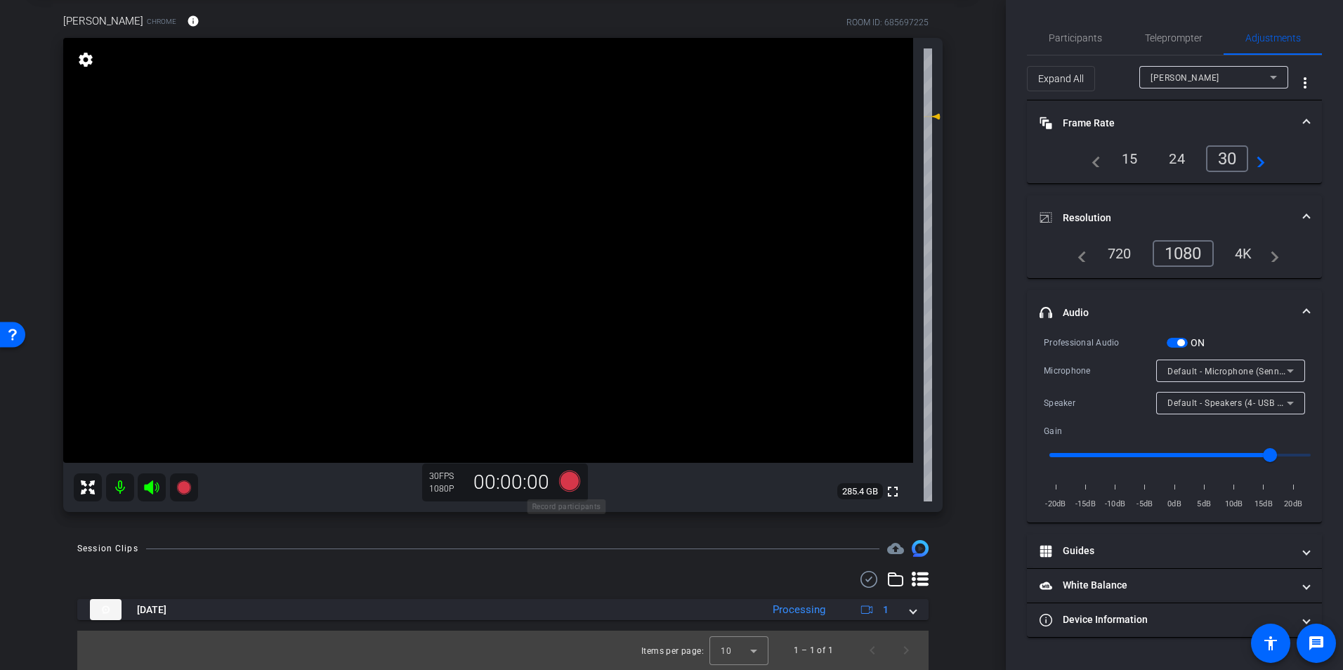
click at [565, 482] on icon at bounding box center [569, 481] width 21 height 21
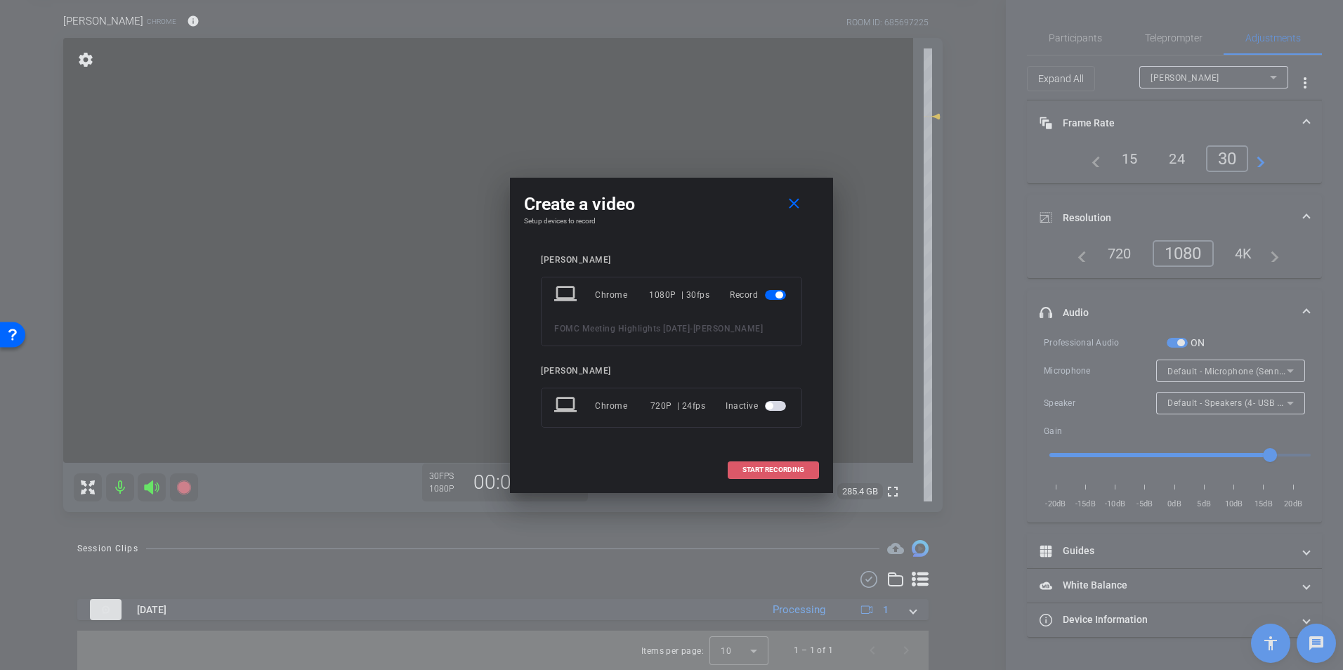
click at [764, 467] on span "START RECORDING" at bounding box center [773, 469] width 62 height 7
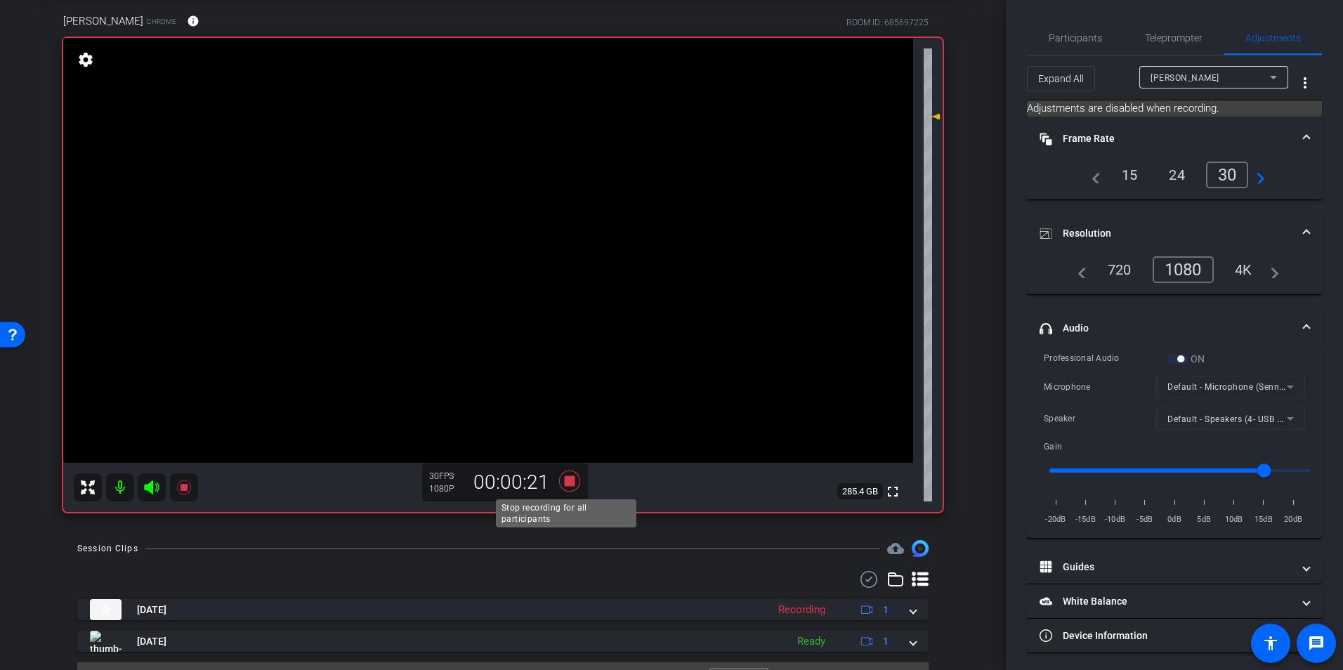
click at [567, 482] on icon at bounding box center [569, 481] width 21 height 21
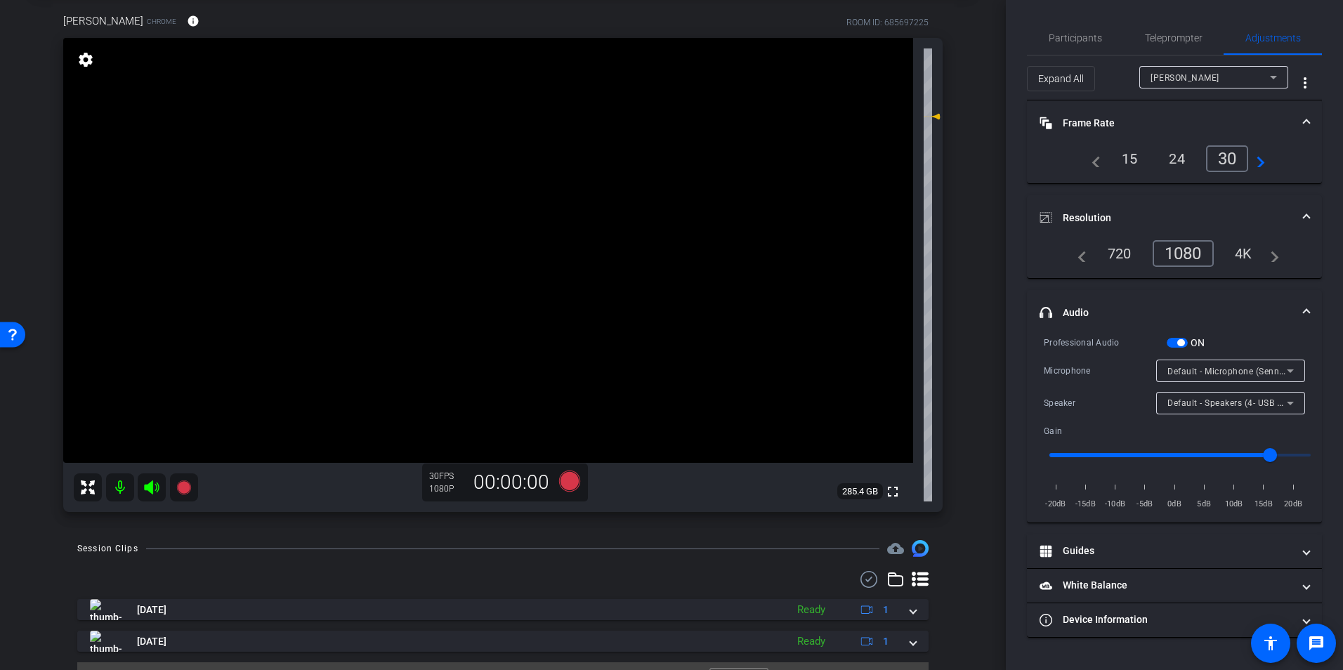
click at [118, 494] on mat-icon at bounding box center [120, 487] width 28 height 28
click at [149, 489] on icon at bounding box center [151, 487] width 15 height 14
click at [151, 491] on icon at bounding box center [151, 487] width 15 height 14
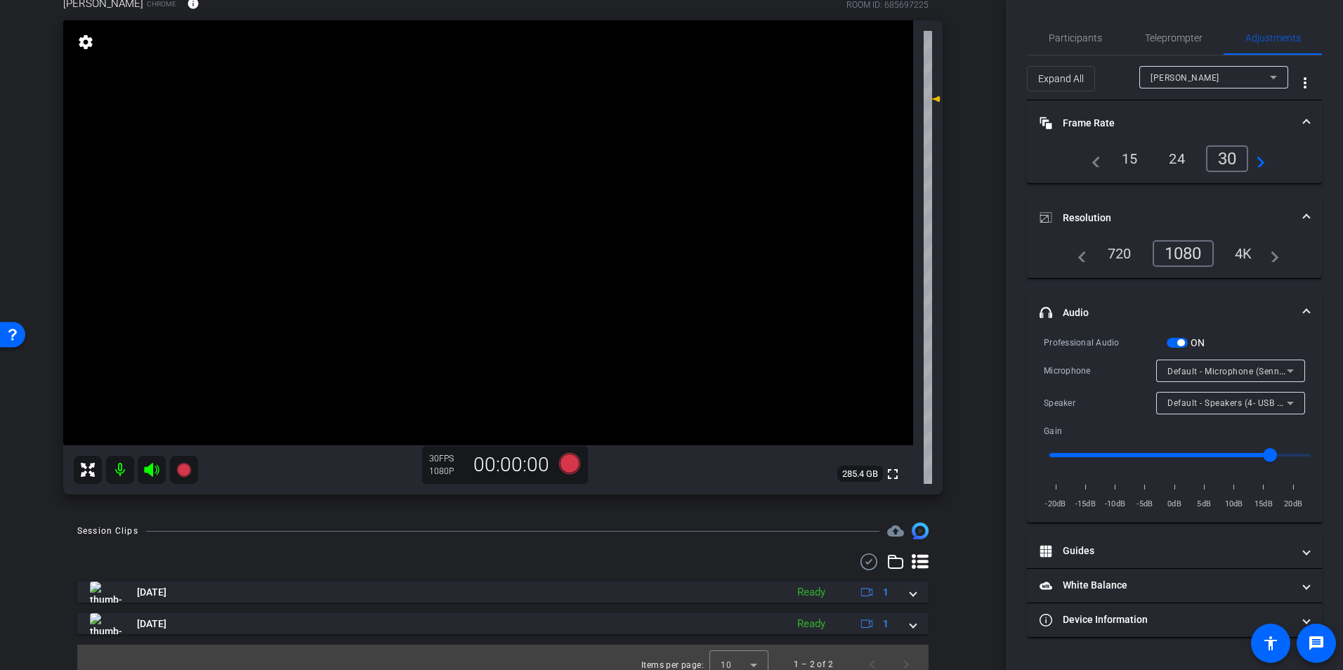
scroll to position [102, 0]
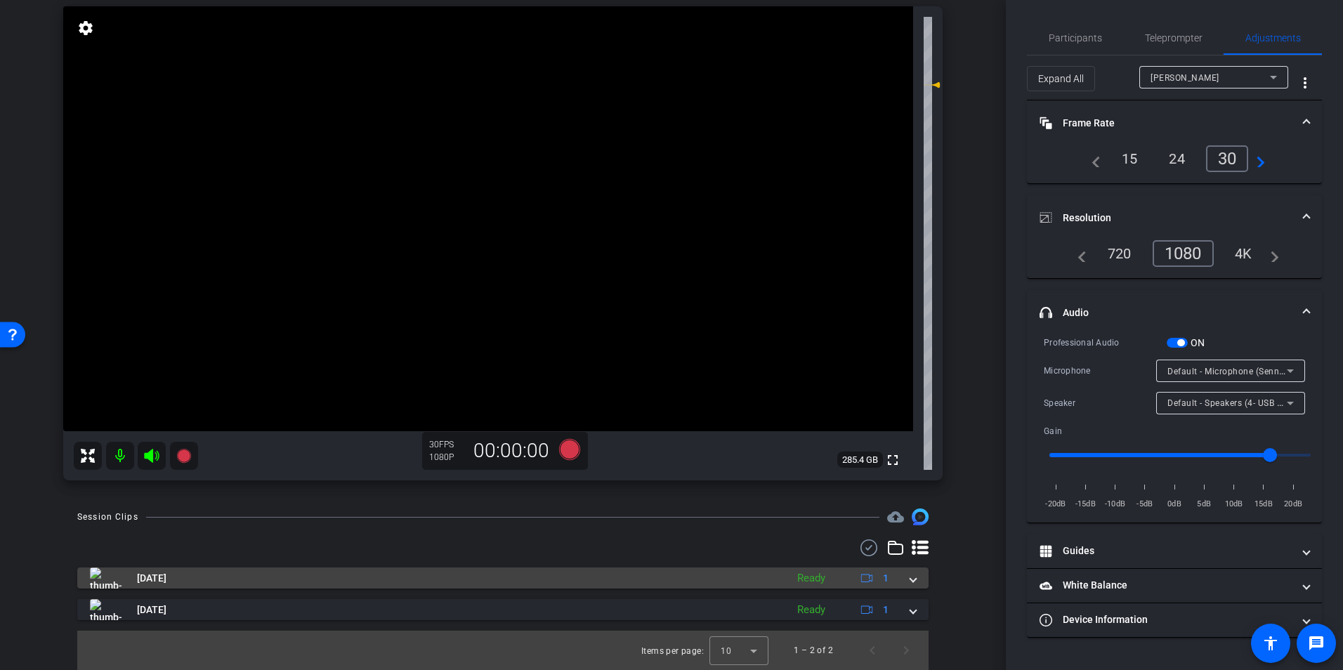
click at [801, 580] on div "Ready" at bounding box center [811, 578] width 42 height 16
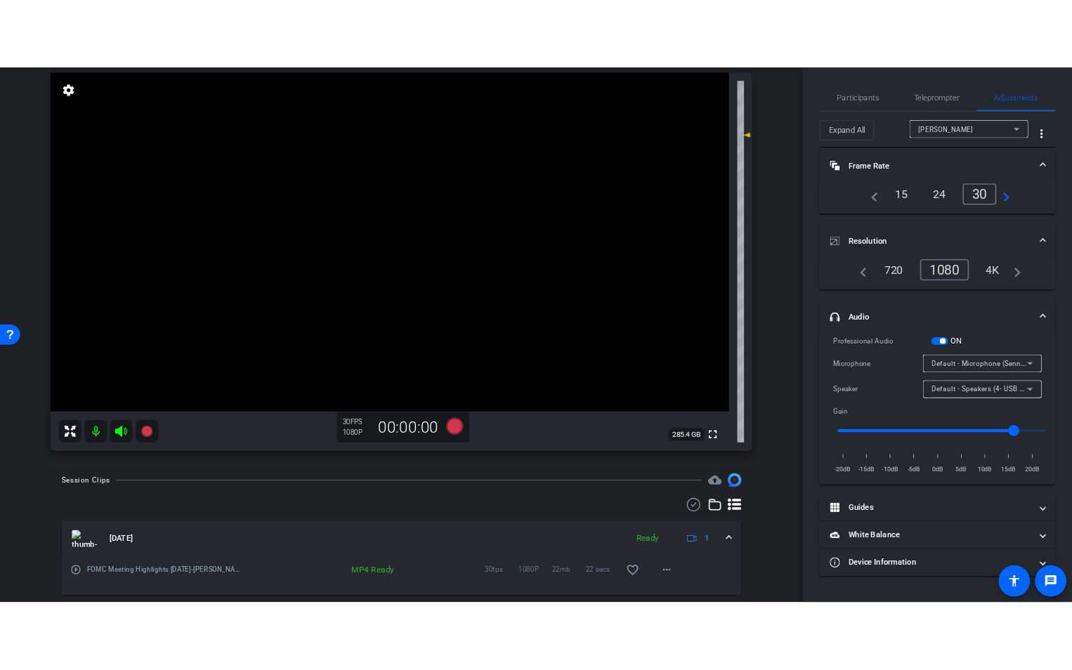
scroll to position [174, 0]
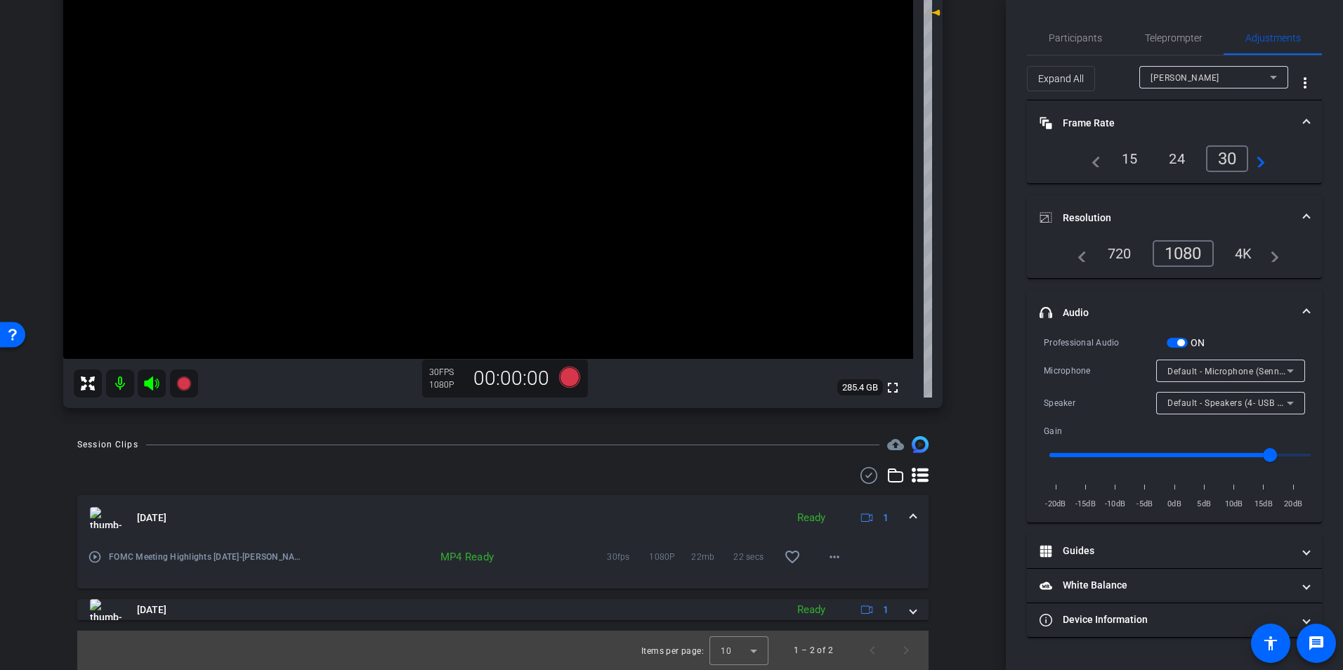
click at [465, 562] on div "MP4 Ready" at bounding box center [455, 557] width 91 height 14
click at [828, 556] on mat-icon "more_horiz" at bounding box center [834, 556] width 17 height 17
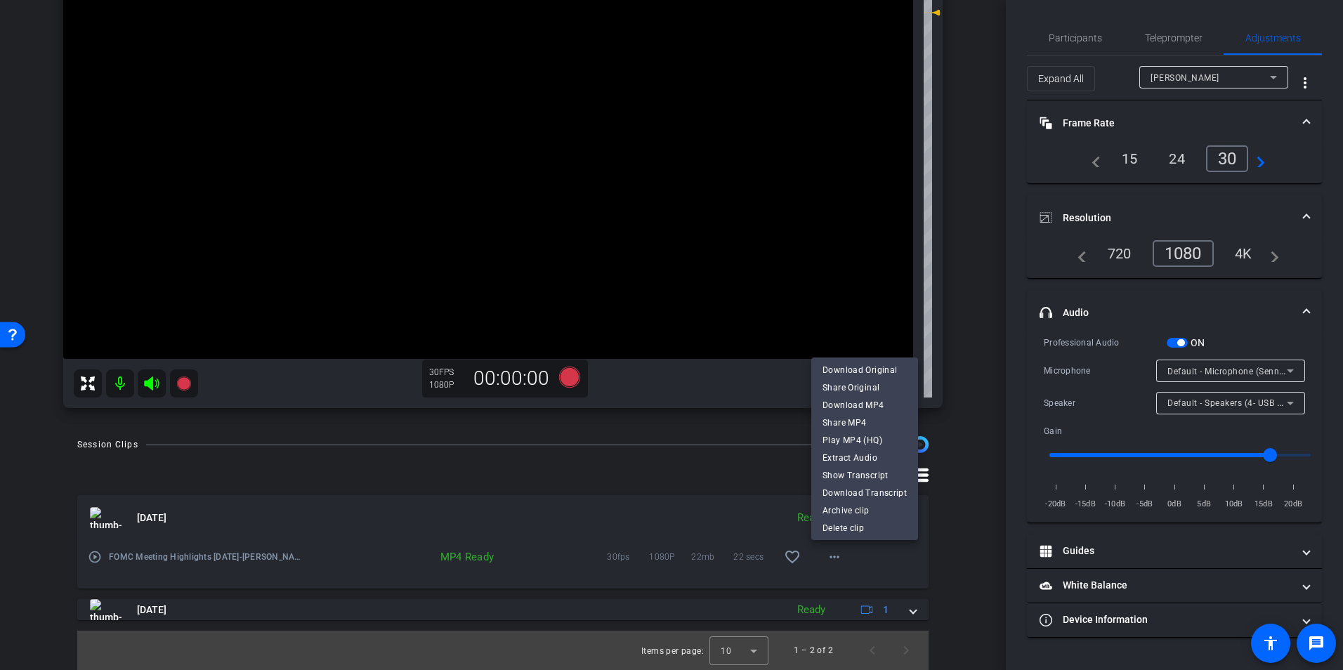
click at [867, 367] on span "Download Original" at bounding box center [864, 370] width 84 height 17
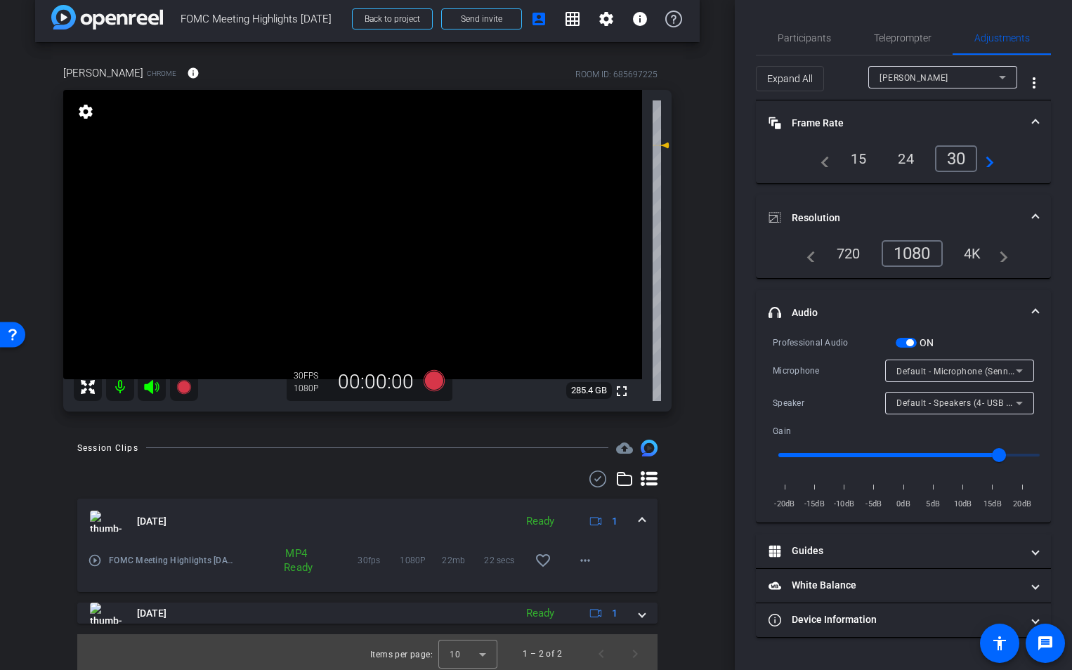
scroll to position [22, 0]
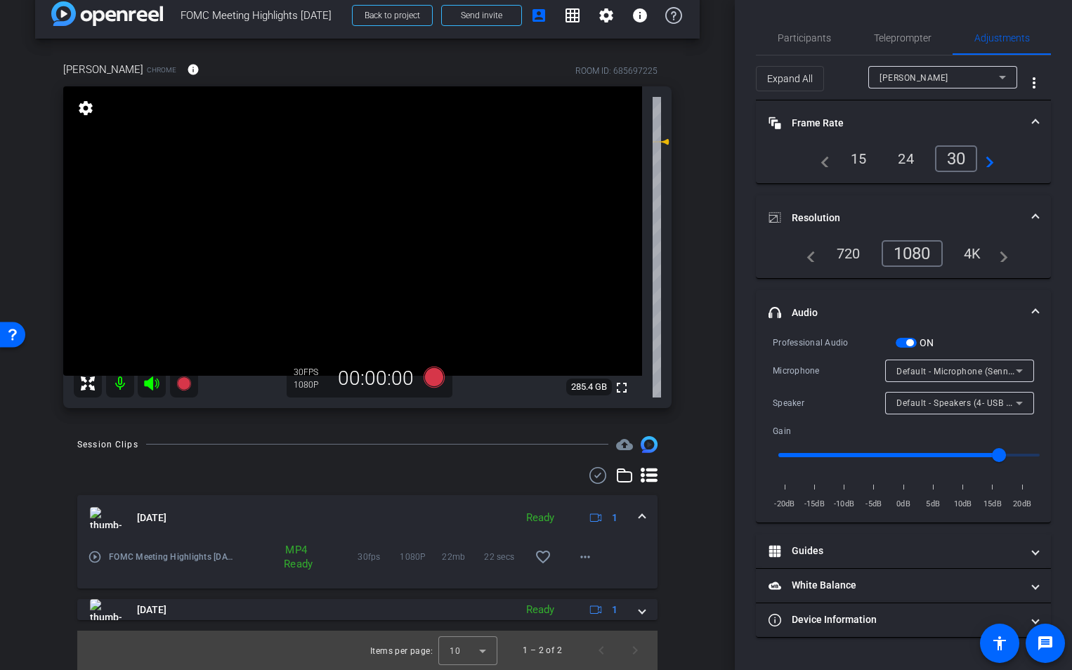
click at [639, 518] on span at bounding box center [642, 518] width 6 height 15
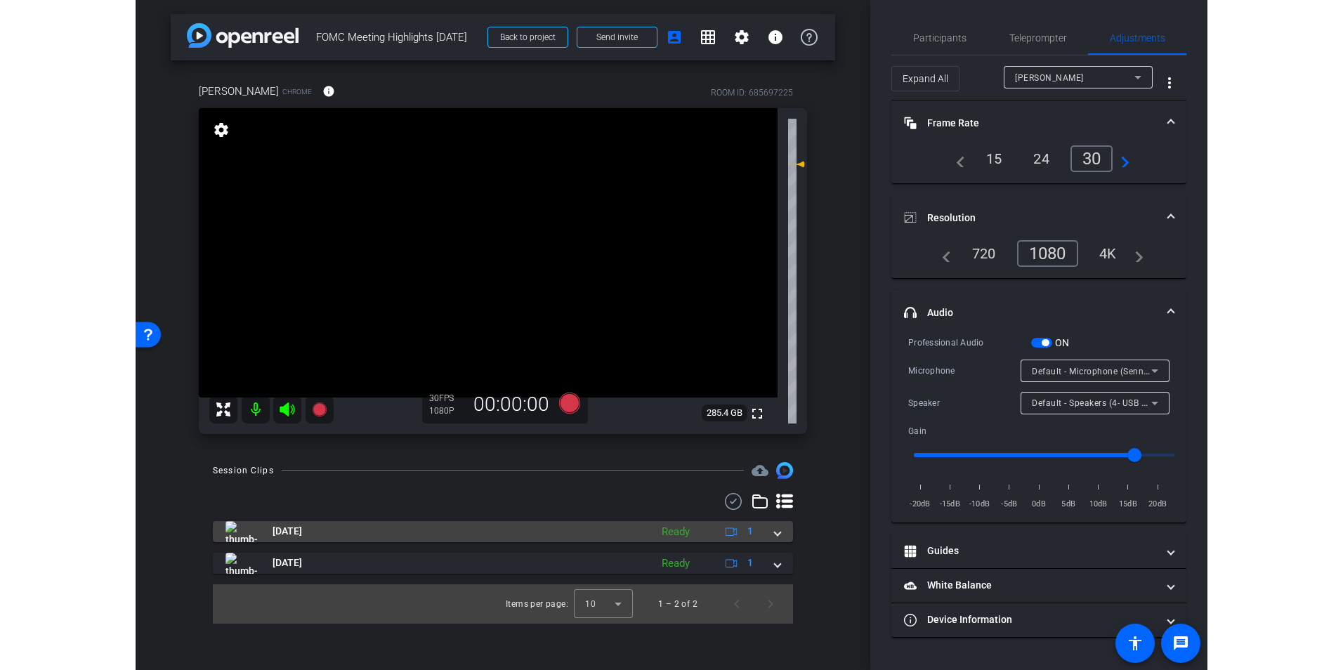
scroll to position [0, 0]
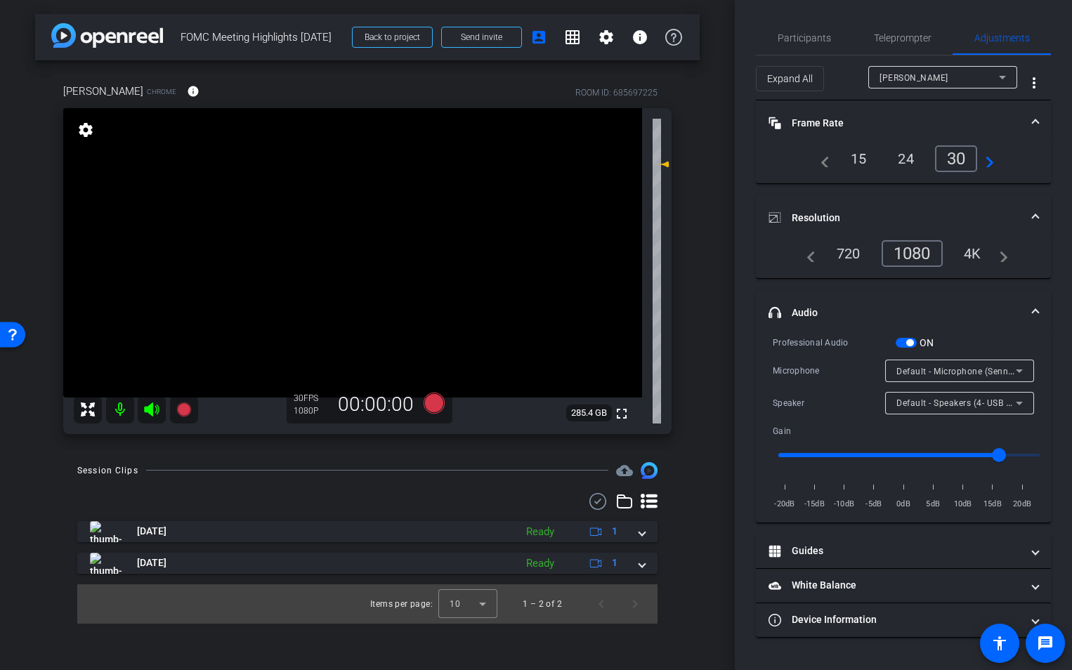
click at [690, 522] on div "Session Clips cloud_upload [DATE] Ready 1 play_circle_outline FOMC Meeting High…" at bounding box center [367, 543] width 664 height 162
click at [87, 129] on mat-icon "settings" at bounding box center [86, 129] width 20 height 17
click at [620, 414] on mat-icon "fullscreen" at bounding box center [621, 413] width 17 height 17
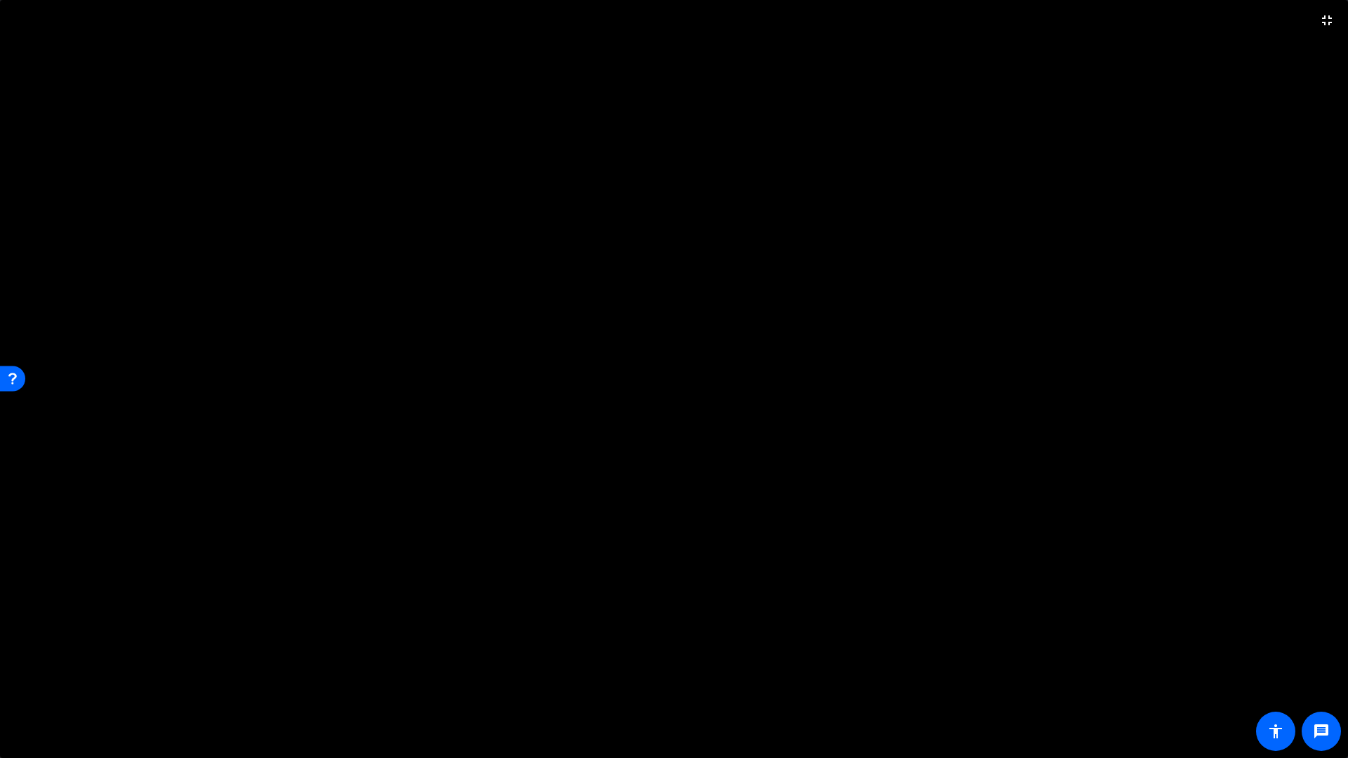
click at [784, 541] on video at bounding box center [674, 379] width 1348 height 758
